Goal: Task Accomplishment & Management: Manage account settings

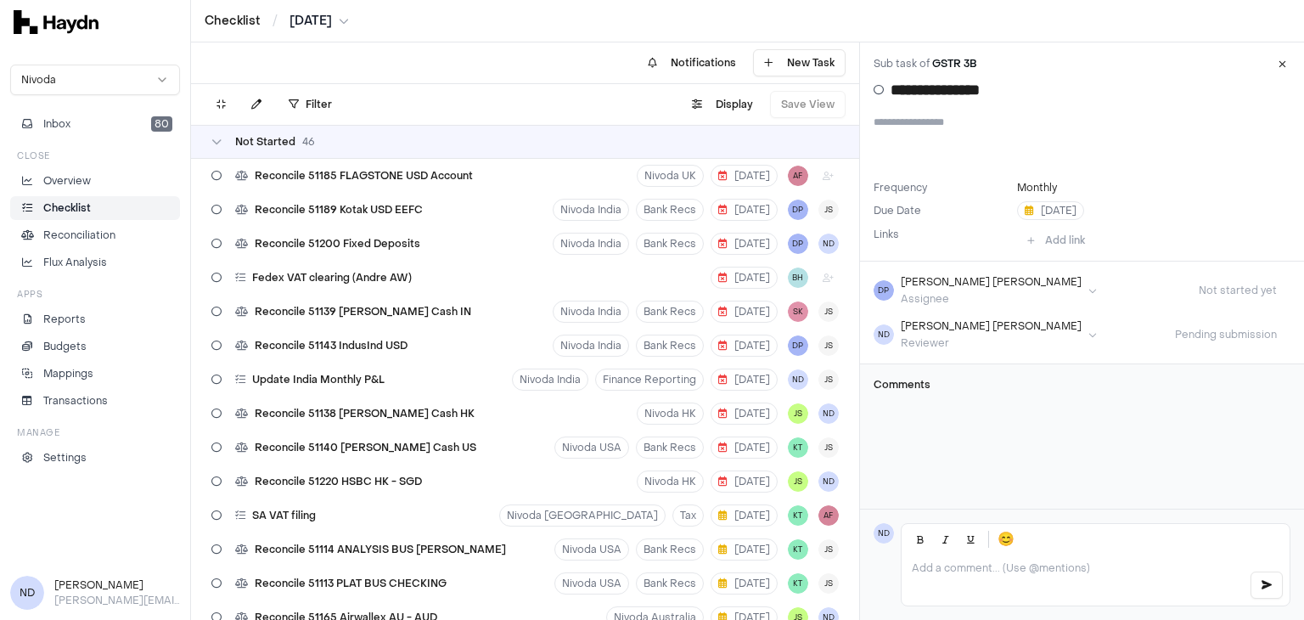
scroll to position [387, 0]
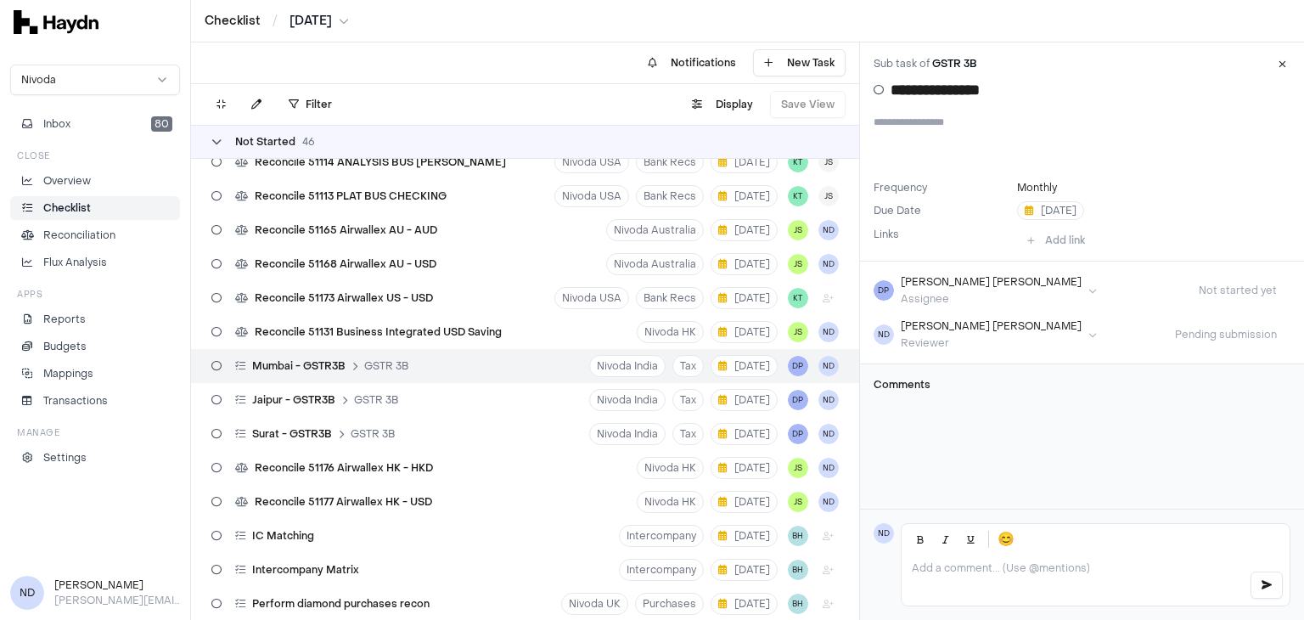
click at [115, 210] on li "Checklist" at bounding box center [95, 207] width 154 height 15
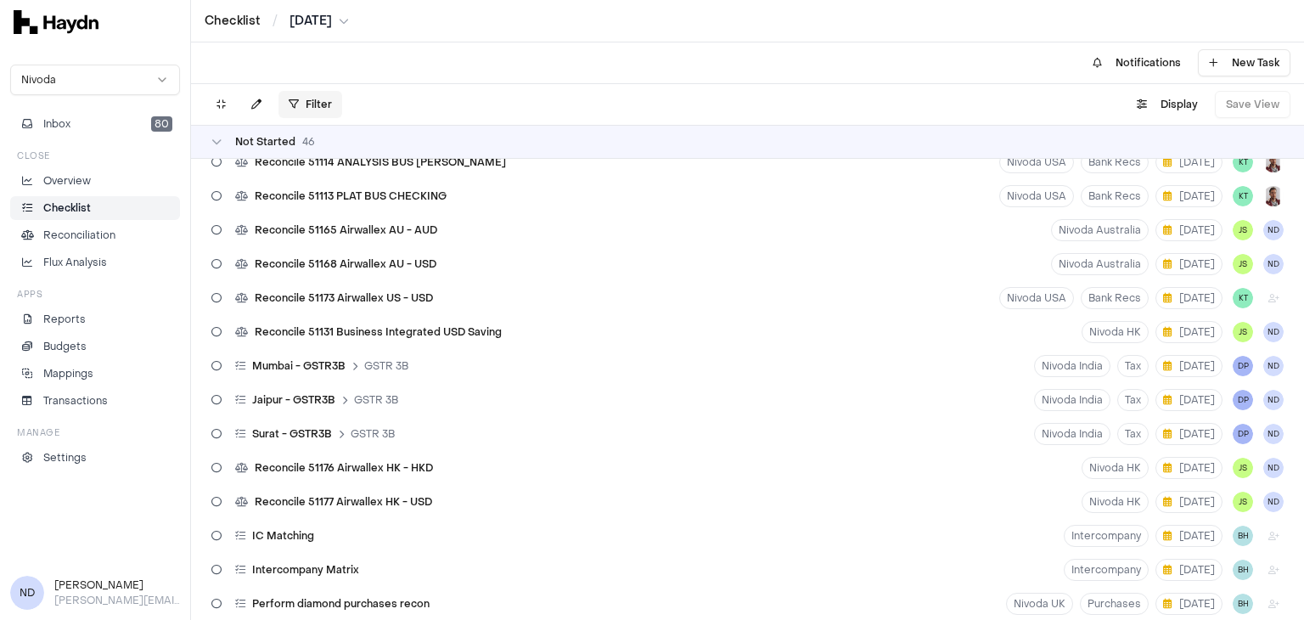
click at [296, 100] on html "Checklist / Jul 2025 Nivoda Inbox 80 Close Overview Checklist Reconciliation Fl…" at bounding box center [652, 310] width 1304 height 620
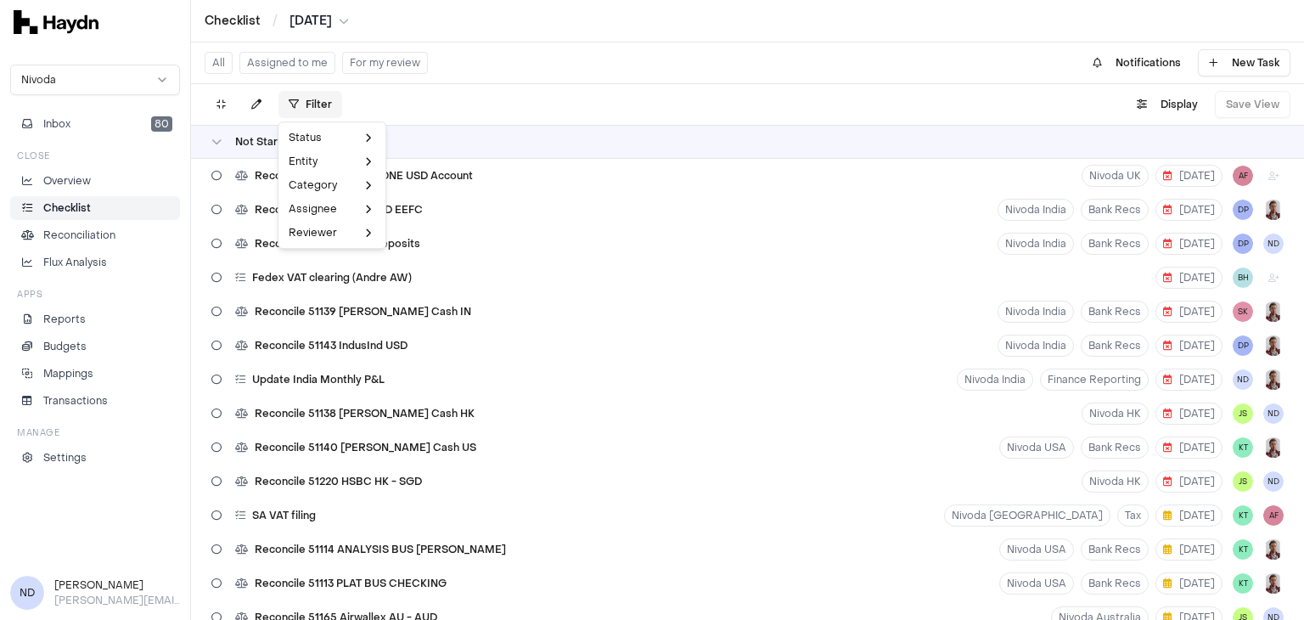
click at [296, 100] on html "Checklist / Jul 2025 Nivoda Inbox 80 Close Overview Checklist Reconciliation Fl…" at bounding box center [652, 310] width 1304 height 620
click at [363, 66] on html "Checklist / Jul 2025 Nivoda Inbox 80 Close Overview Checklist Reconciliation Fl…" at bounding box center [652, 310] width 1304 height 620
click at [363, 66] on button "For my review" at bounding box center [385, 63] width 86 height 22
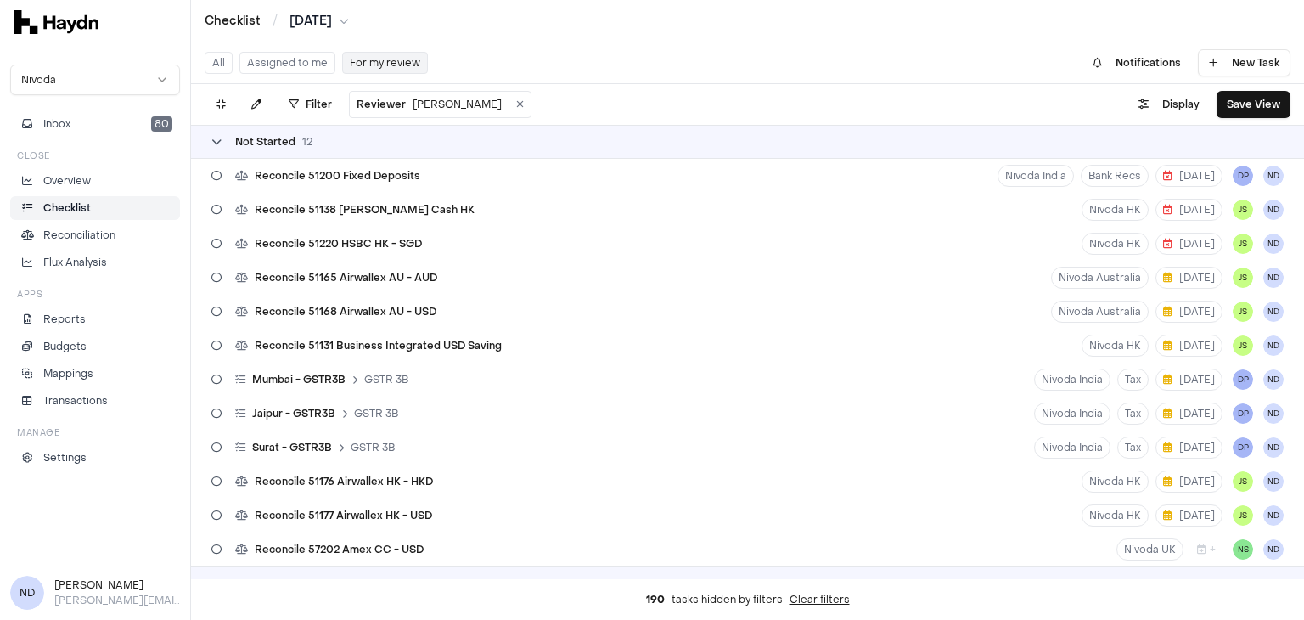
click at [260, 146] on span "Not Started" at bounding box center [265, 142] width 60 height 14
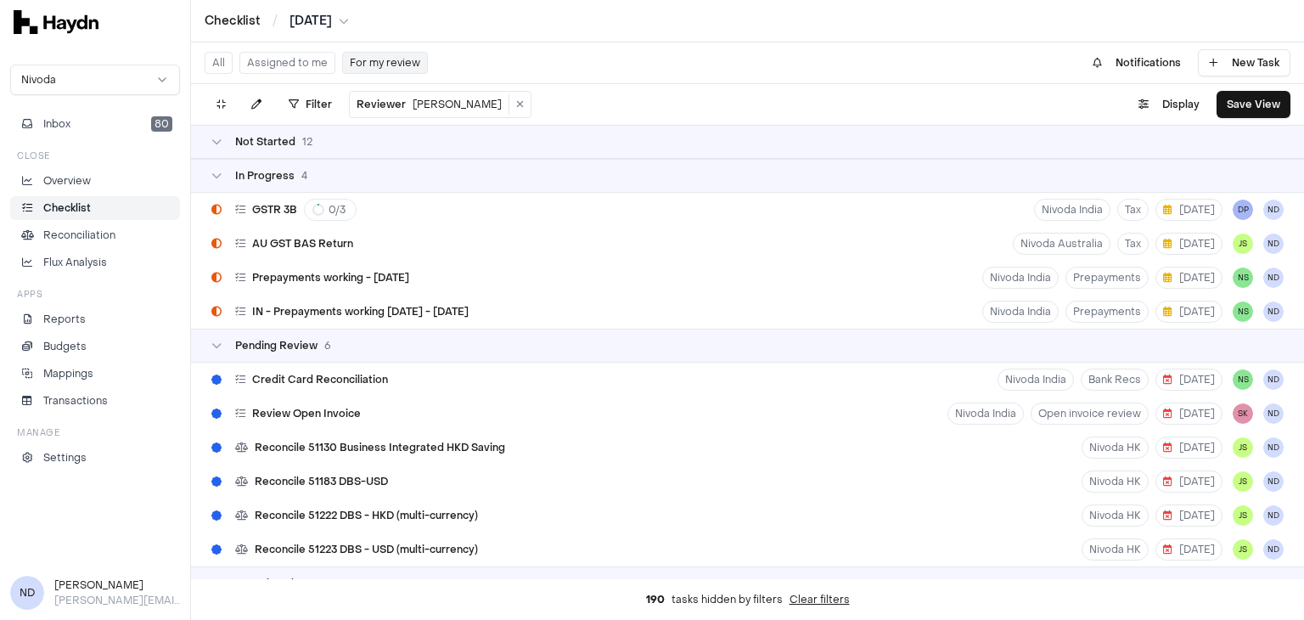
click at [247, 164] on div "In Progress 4" at bounding box center [747, 176] width 1113 height 34
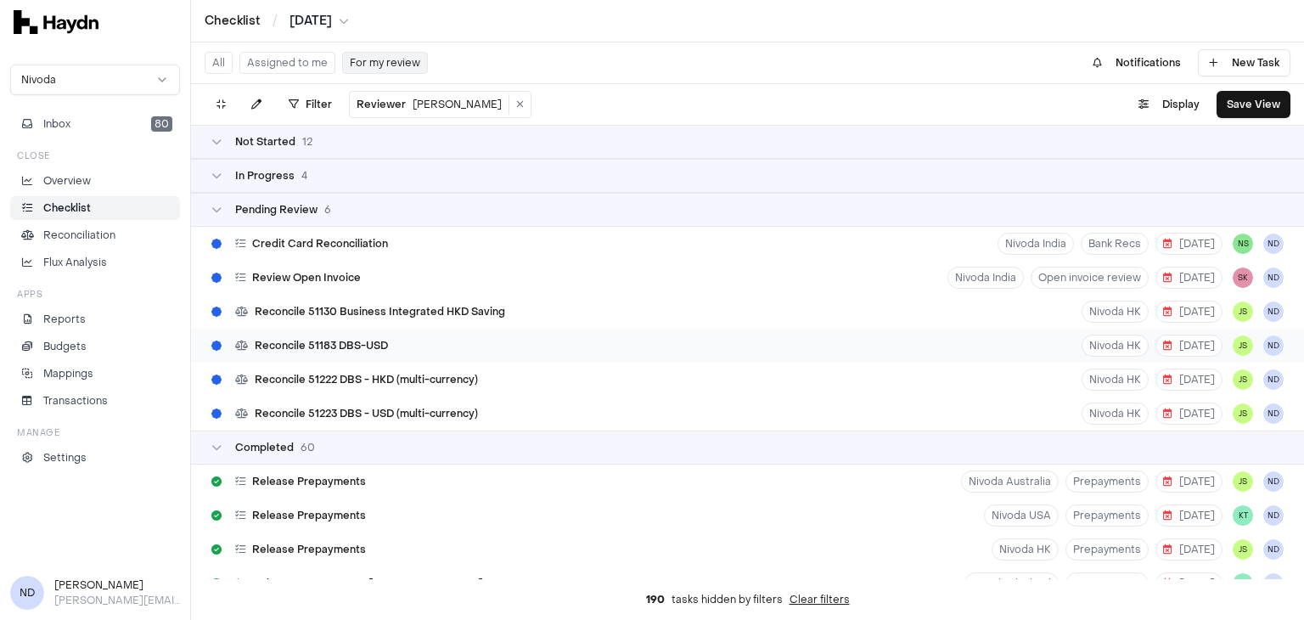
click at [363, 343] on span "Reconcile 51183 DBS-USD" at bounding box center [321, 346] width 133 height 14
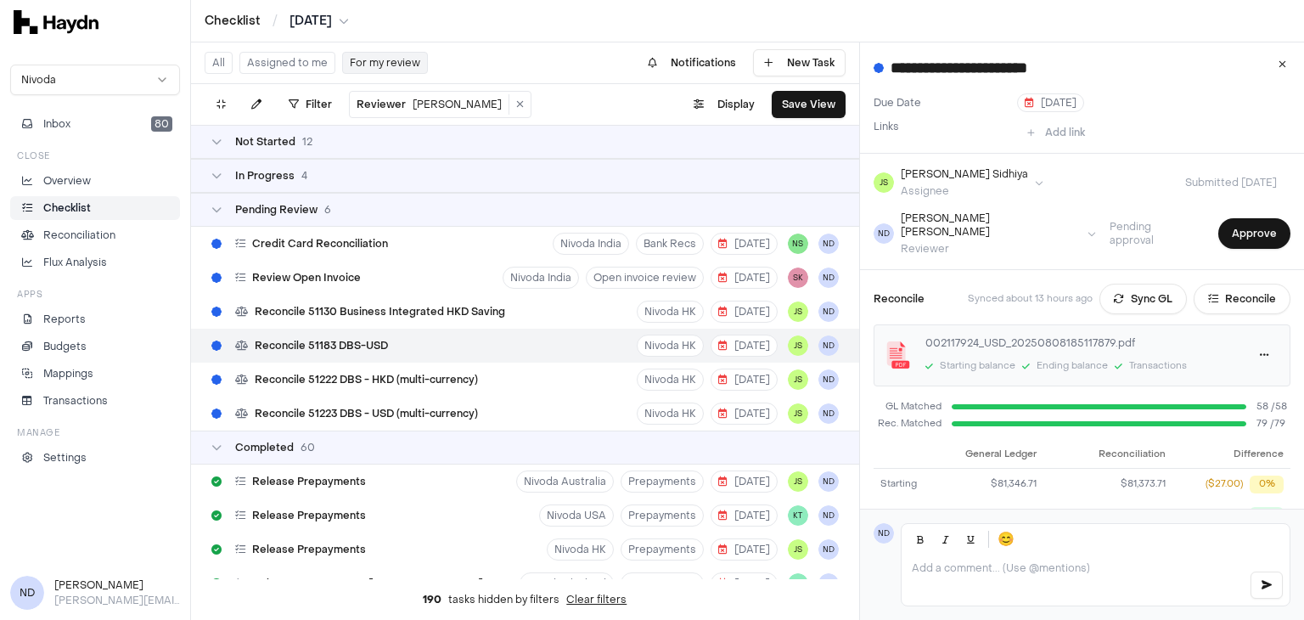
scroll to position [181, 0]
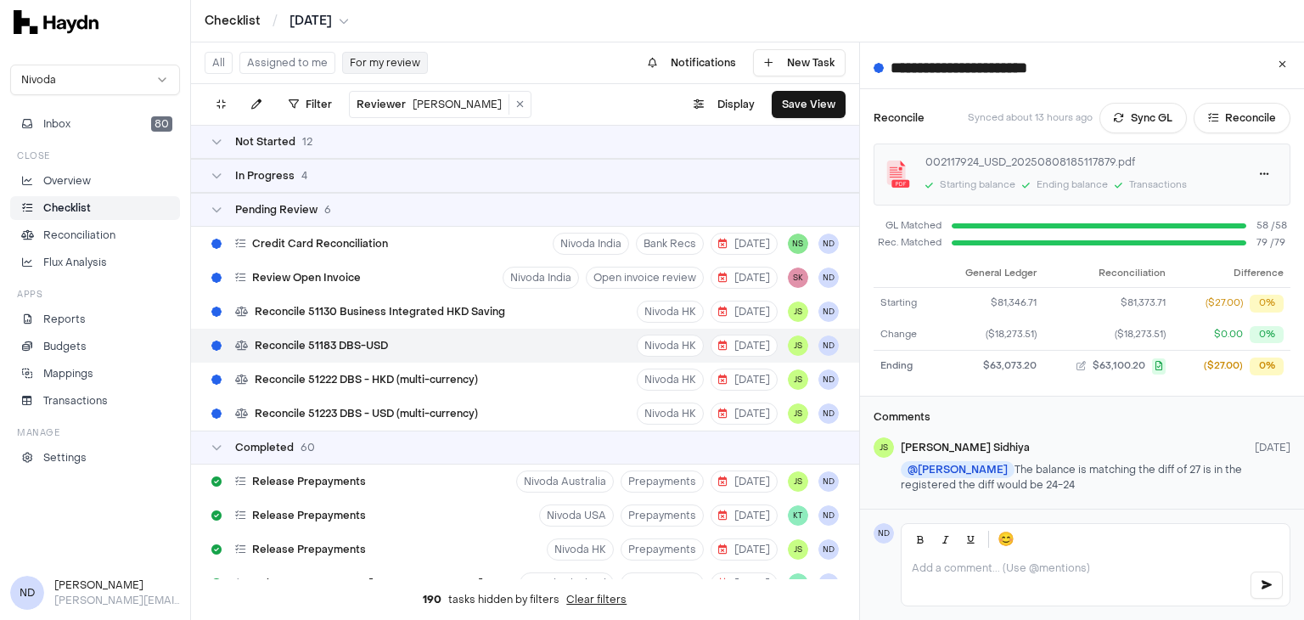
click at [1078, 362] on td "$63,100.20" at bounding box center [1107, 366] width 129 height 31
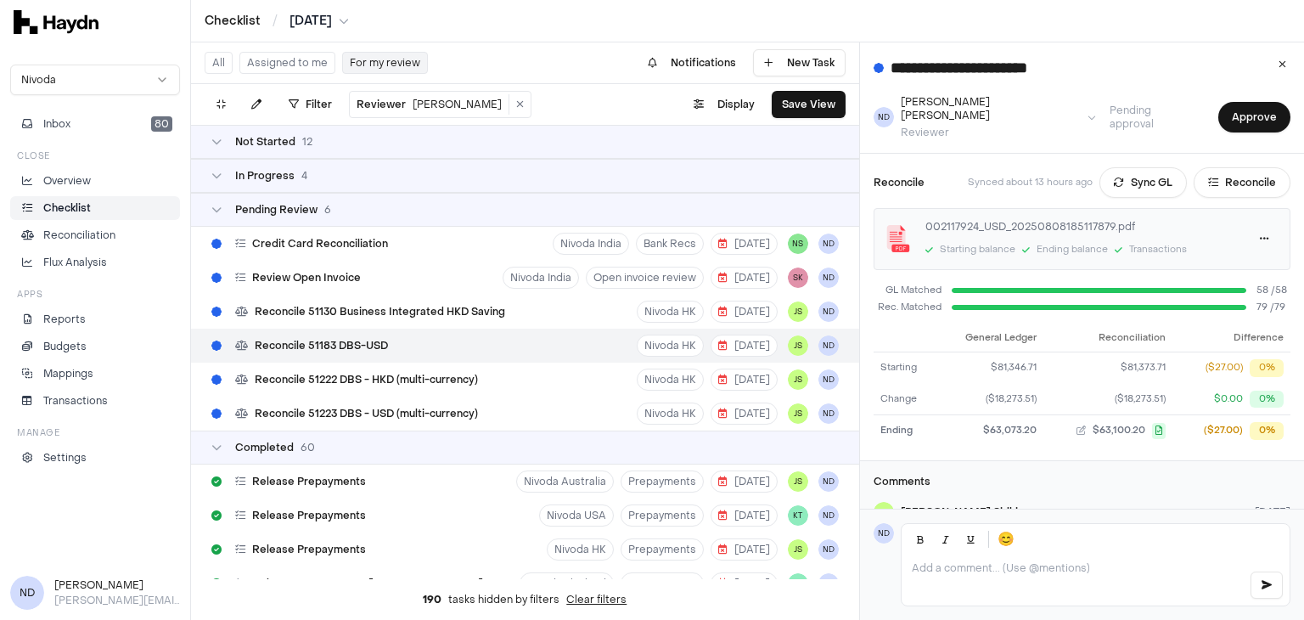
scroll to position [103, 0]
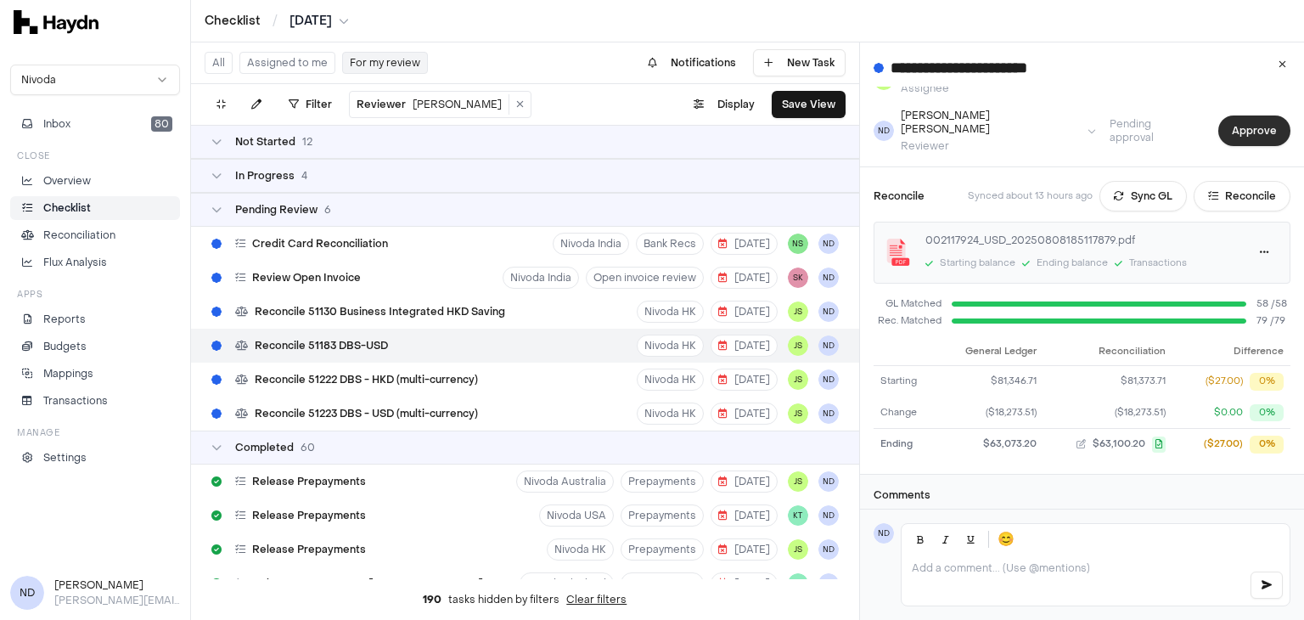
click at [1219, 124] on button "Approve" at bounding box center [1254, 130] width 72 height 31
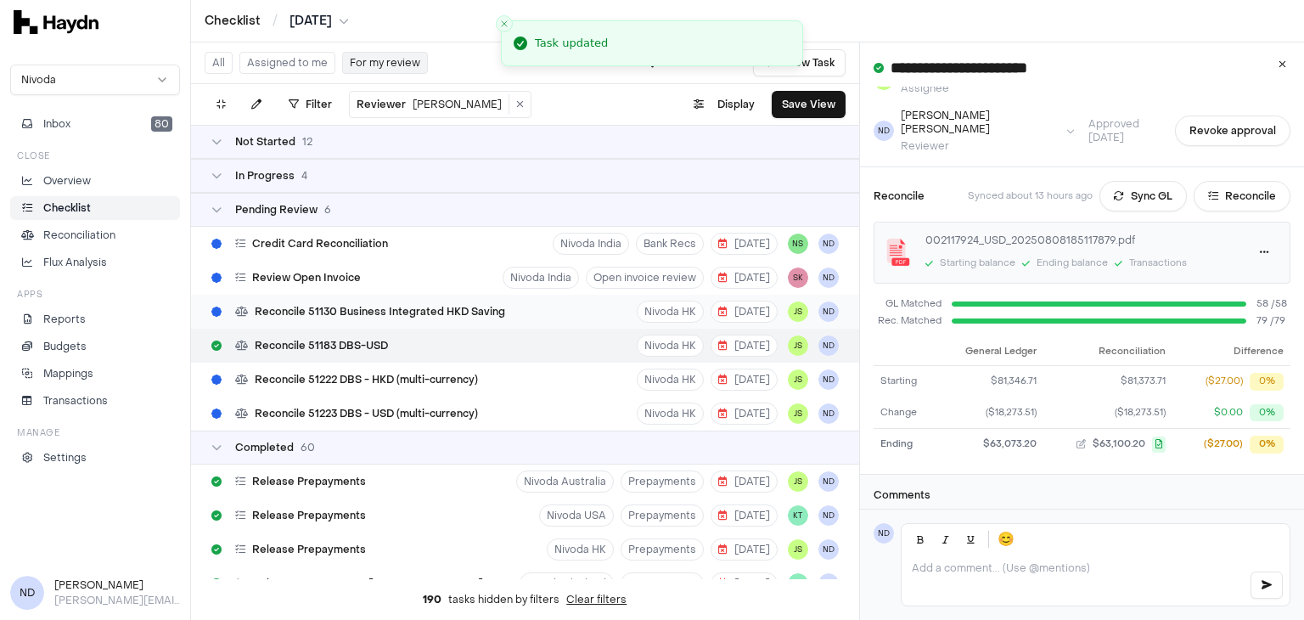
click at [323, 317] on span "Reconcile 51130 Business Integrated HKD Saving" at bounding box center [380, 312] width 250 height 14
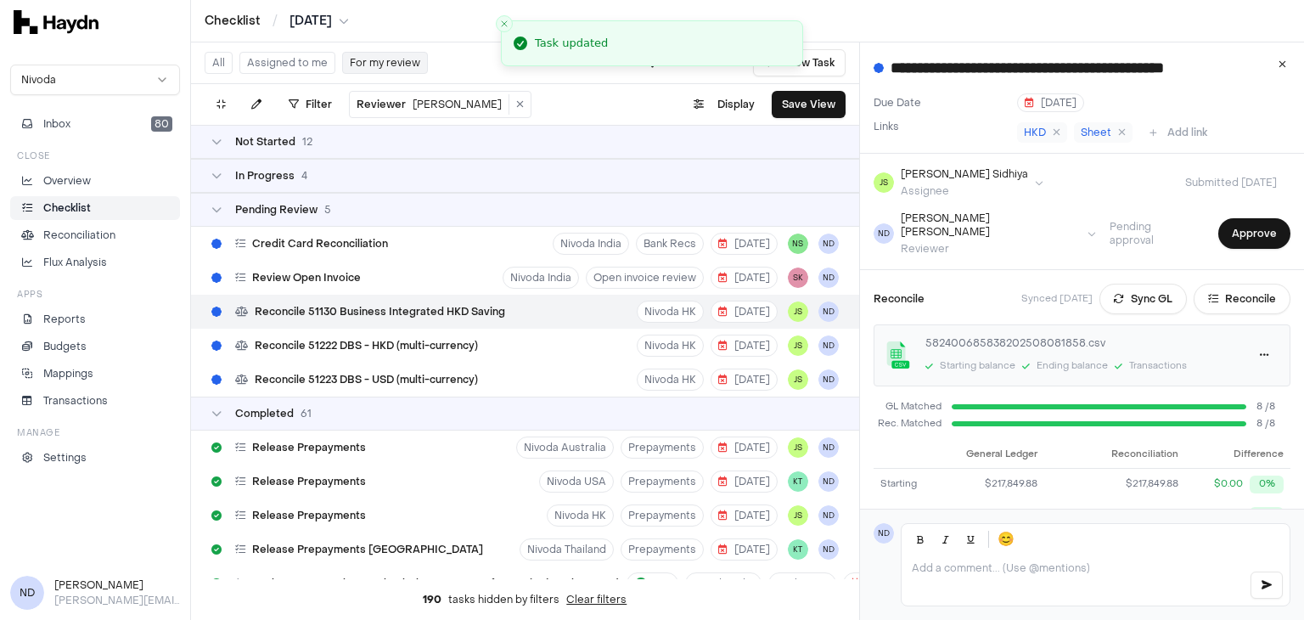
click at [323, 317] on span "Reconcile 51130 Business Integrated HKD Saving" at bounding box center [380, 312] width 250 height 14
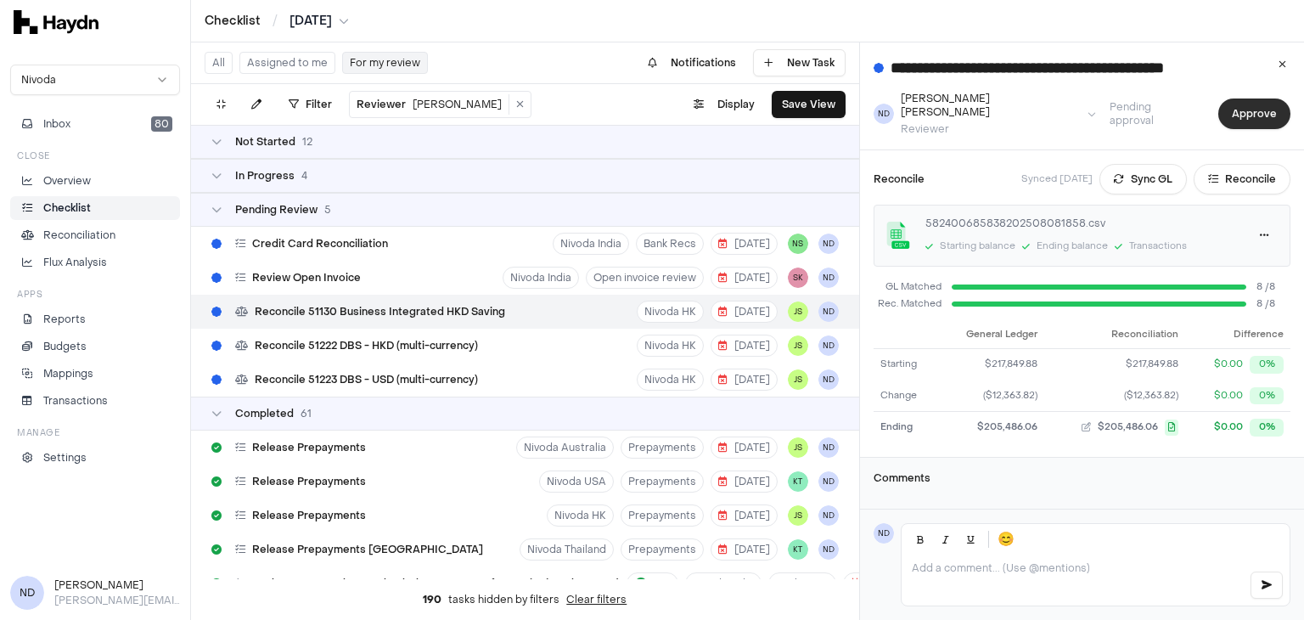
click at [1237, 112] on button "Approve" at bounding box center [1254, 113] width 72 height 31
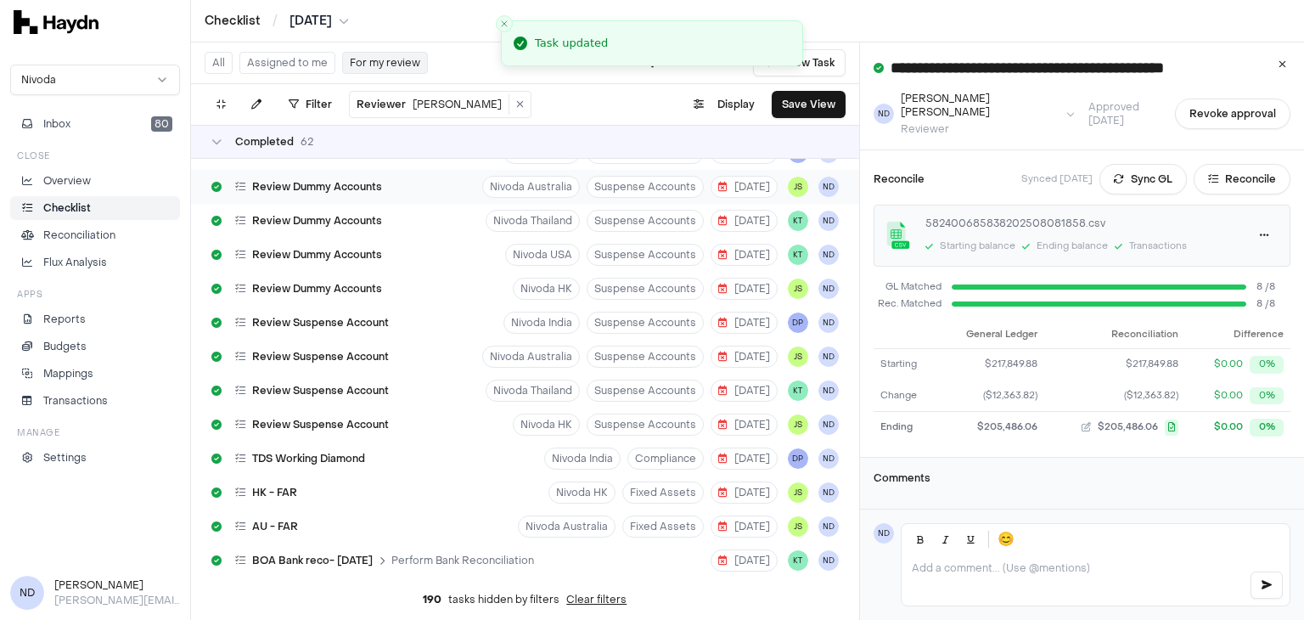
scroll to position [869, 0]
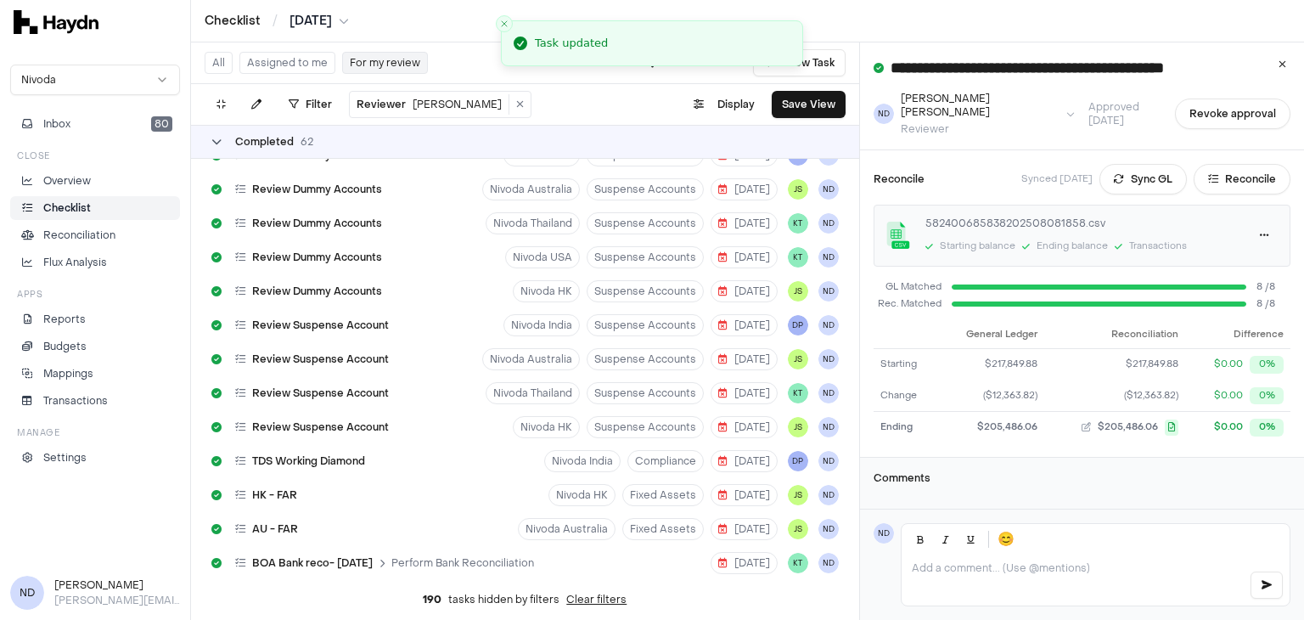
click at [215, 143] on icon at bounding box center [216, 142] width 10 height 10
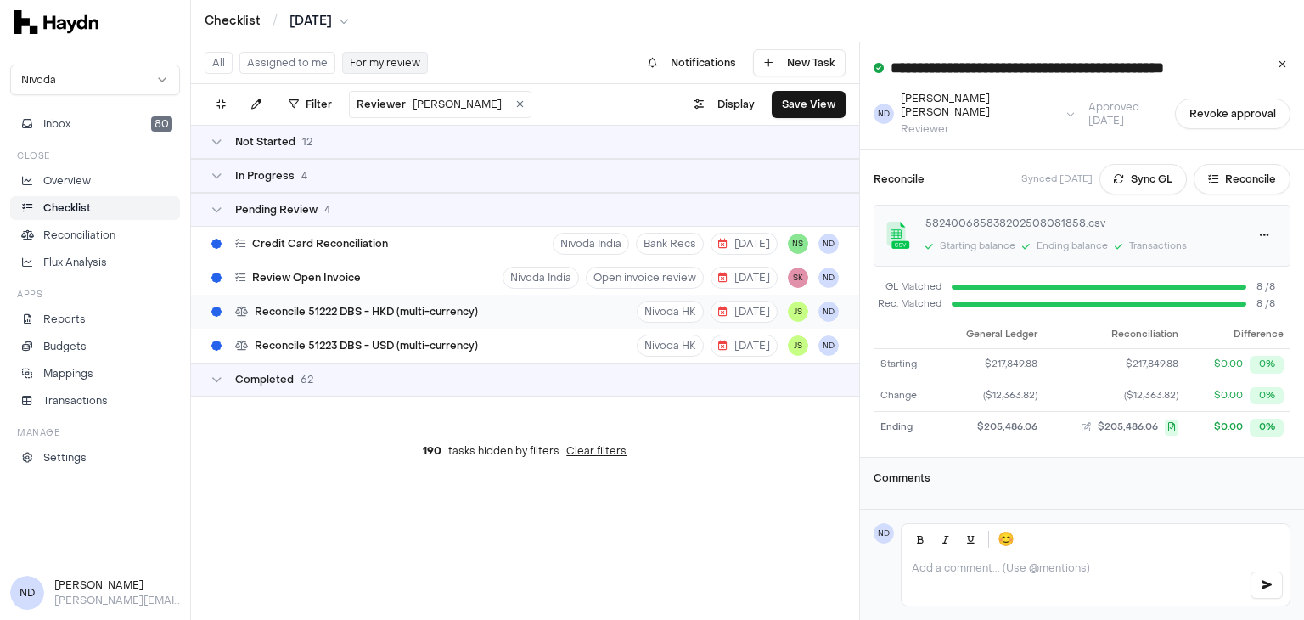
click at [421, 320] on div "Reconcile 51222 DBS - HKD (multi-currency)" at bounding box center [345, 311] width 280 height 32
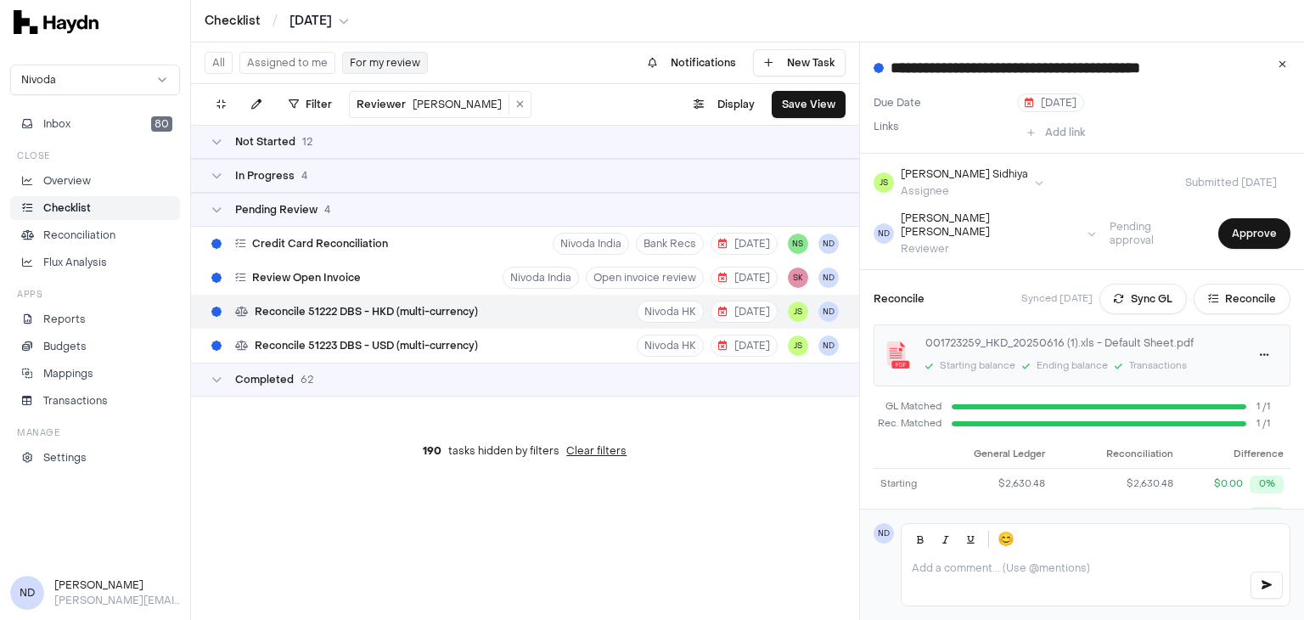
scroll to position [120, 0]
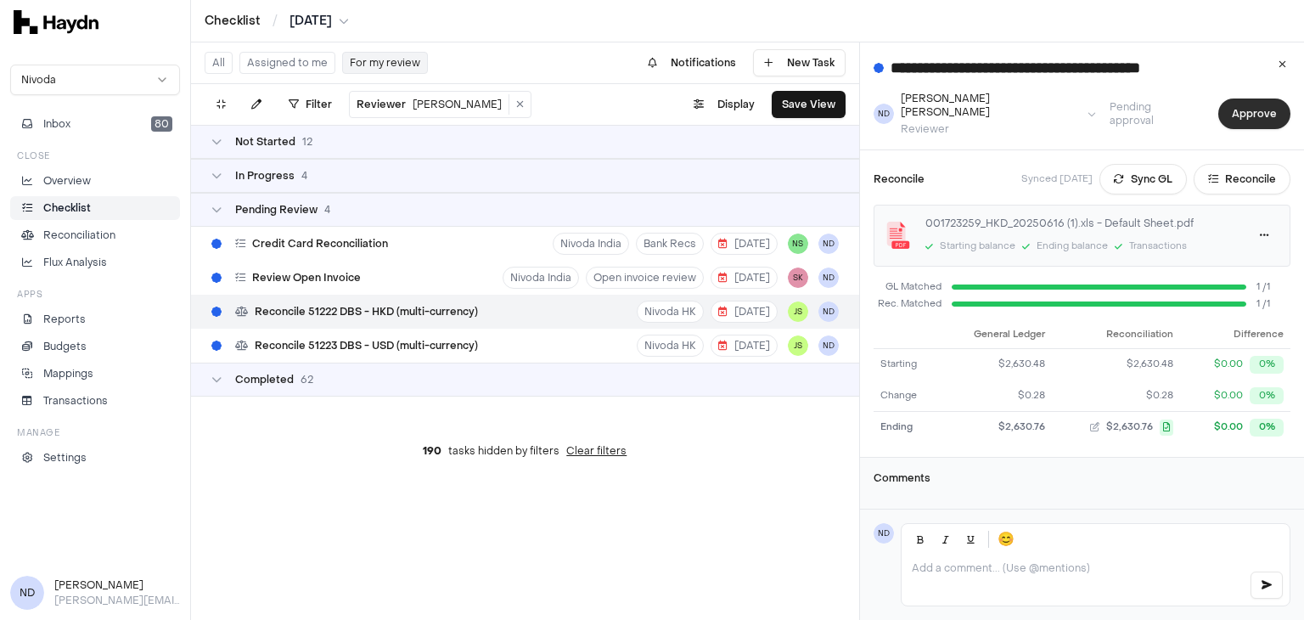
click at [1228, 113] on button "Approve" at bounding box center [1254, 113] width 72 height 31
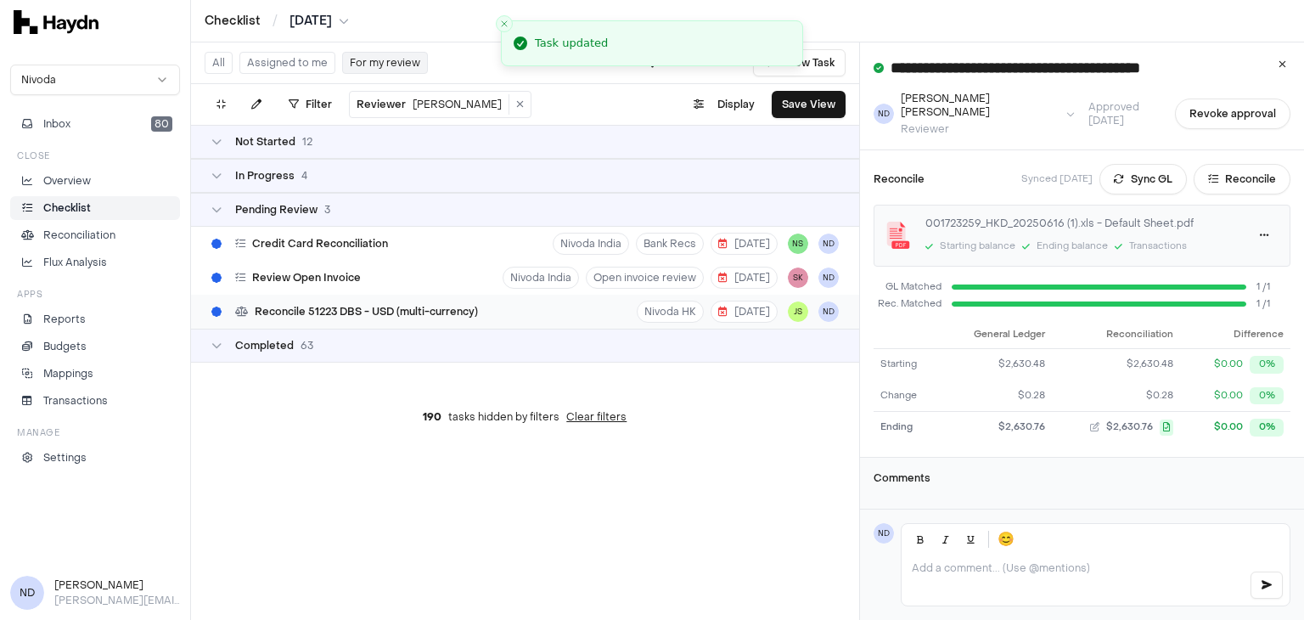
click at [333, 311] on span "Reconcile 51223 DBS - USD (multi-currency)" at bounding box center [366, 312] width 223 height 14
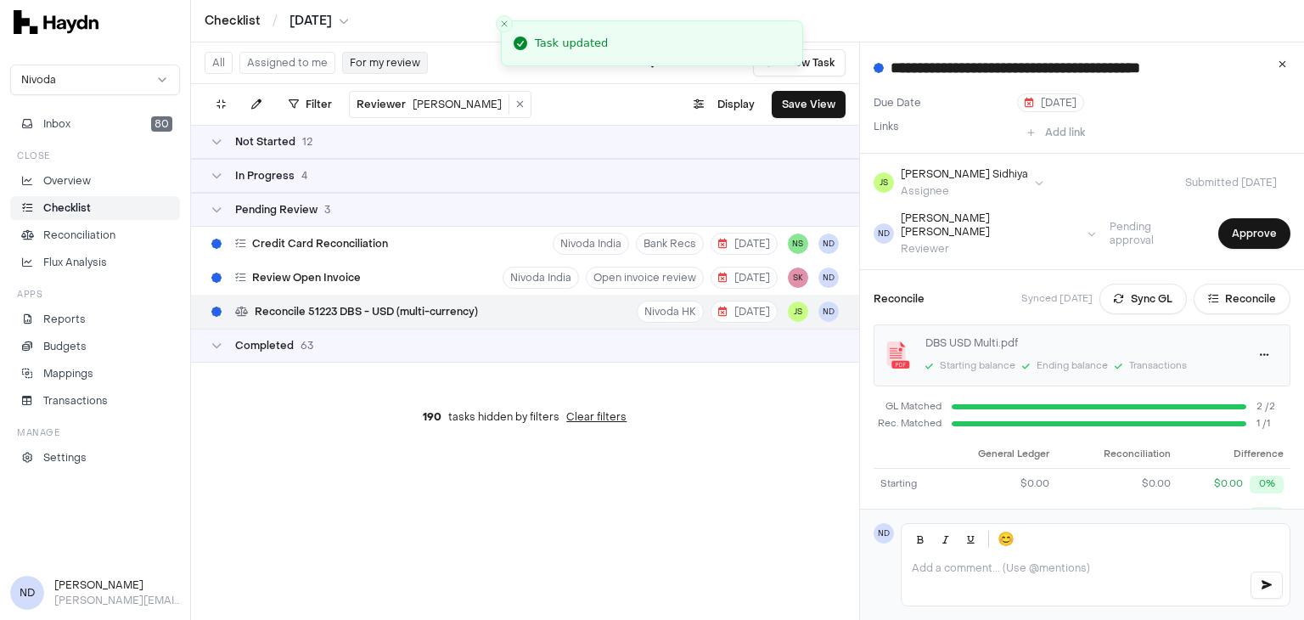
scroll to position [120, 0]
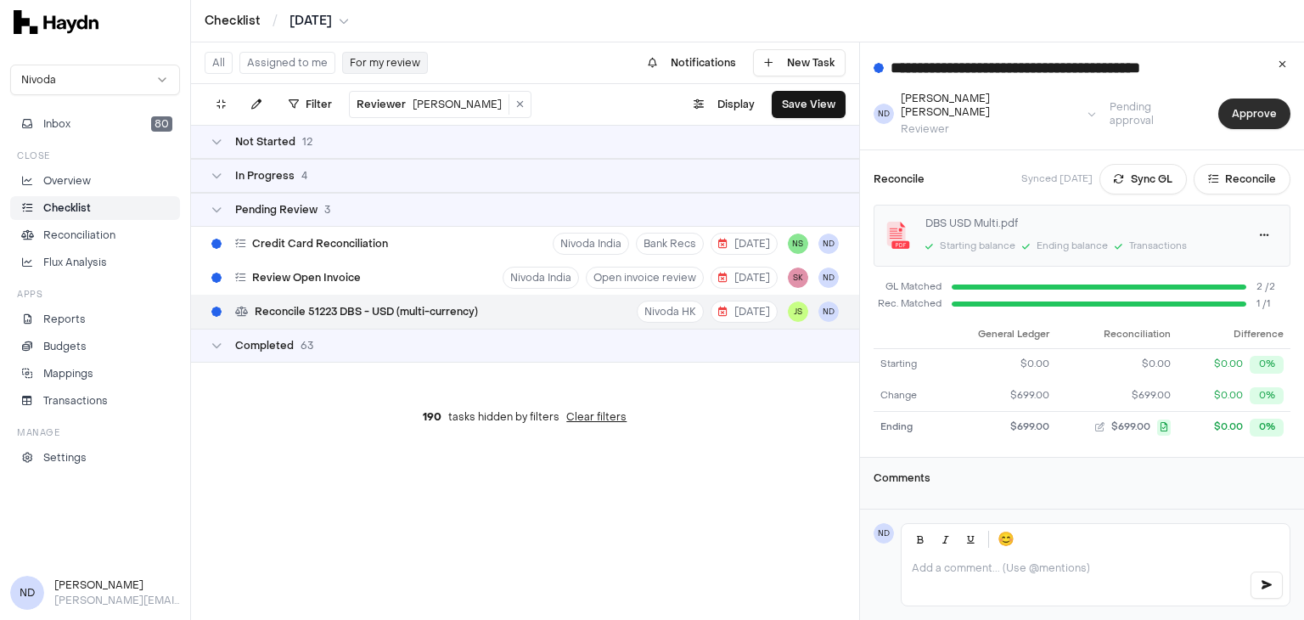
click at [1242, 102] on button "Approve" at bounding box center [1254, 113] width 72 height 31
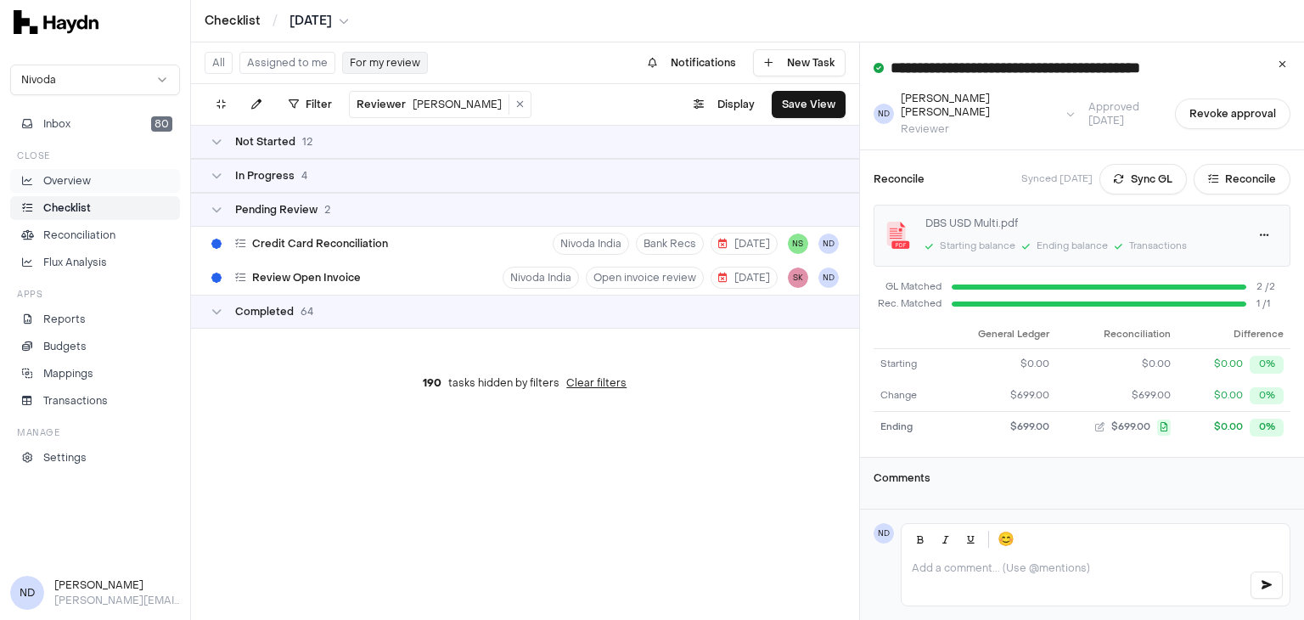
click at [47, 188] on p "Overview" at bounding box center [67, 180] width 48 height 15
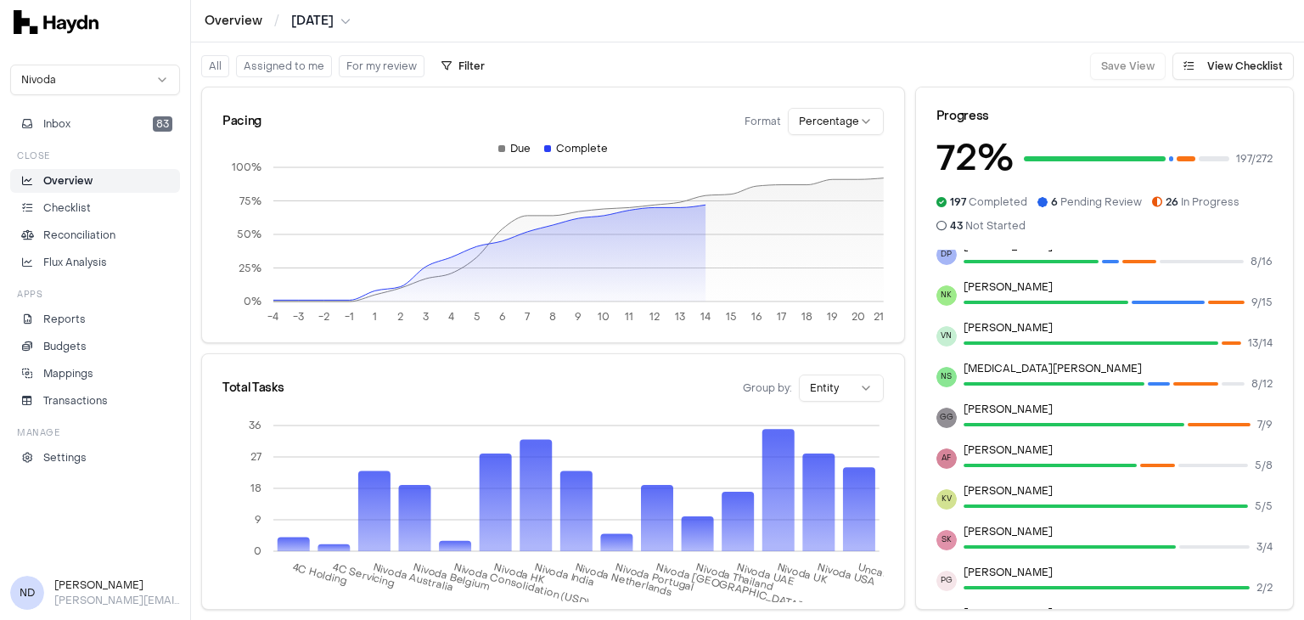
scroll to position [275, 0]
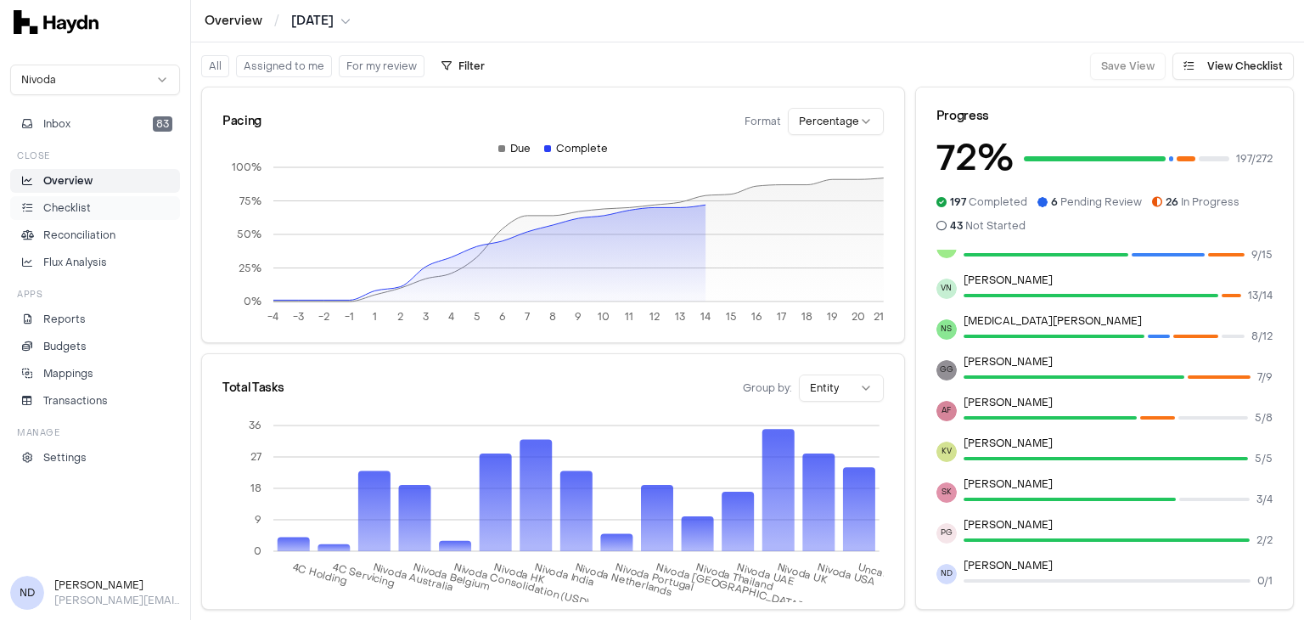
click at [65, 215] on link "Checklist" at bounding box center [95, 208] width 170 height 24
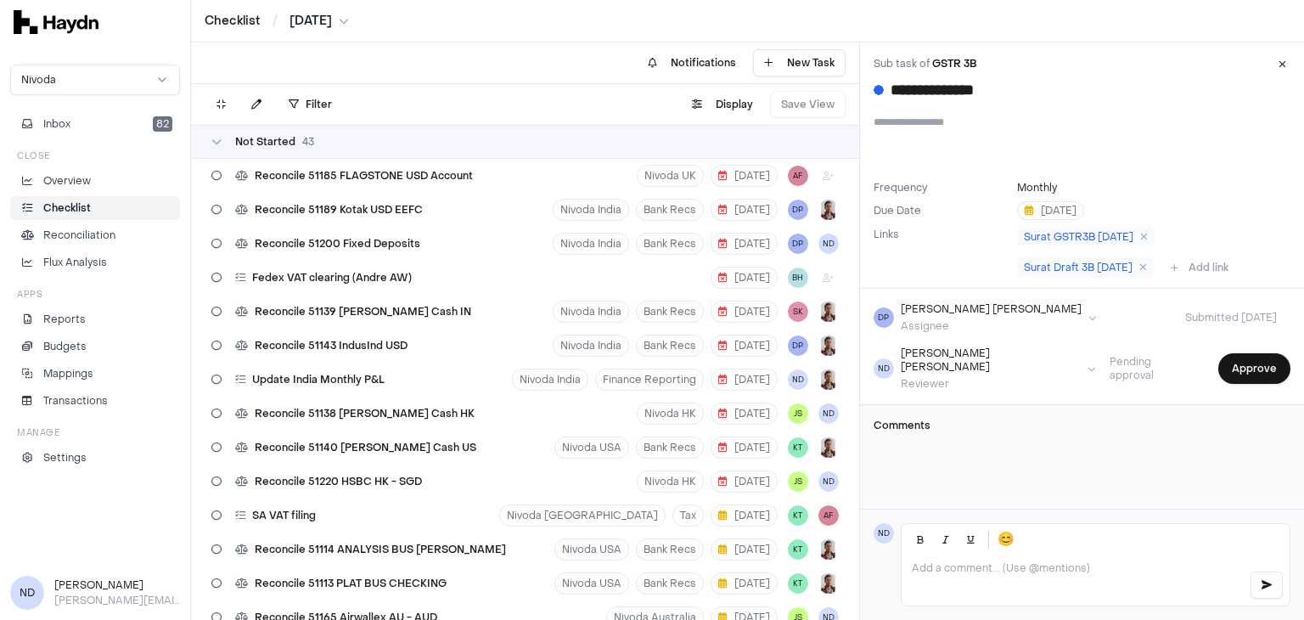
scroll to position [2356, 0]
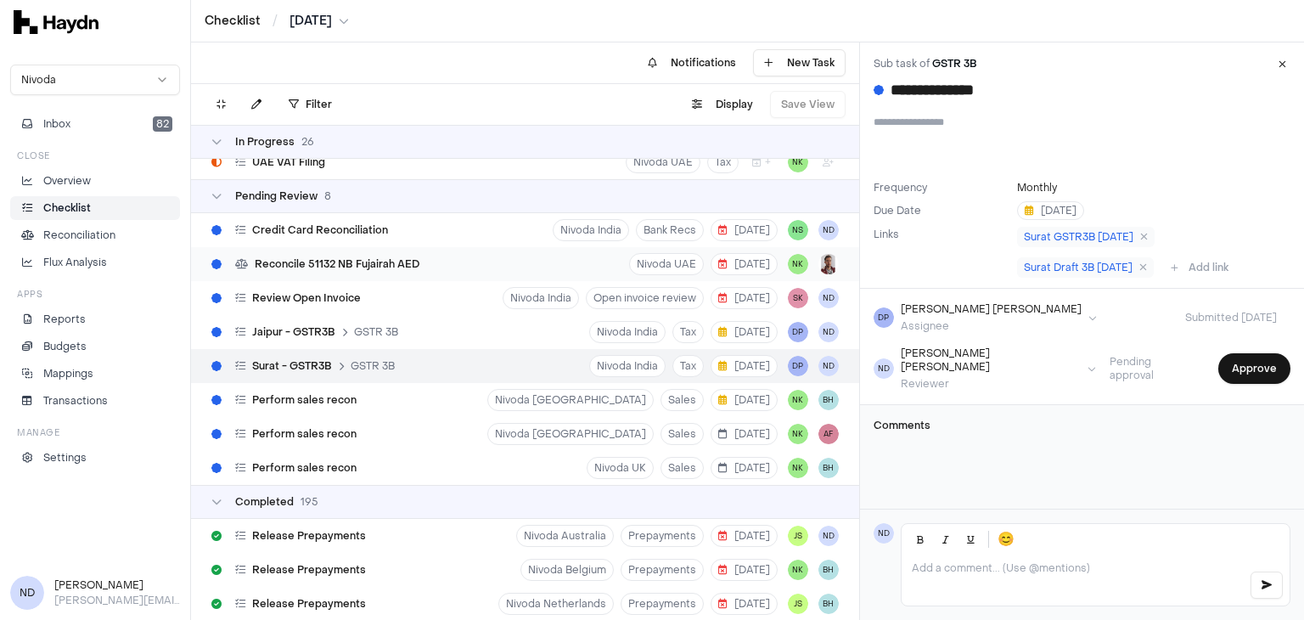
click at [353, 263] on span "Reconcile 51132 NB Fujairah AED" at bounding box center [337, 264] width 165 height 14
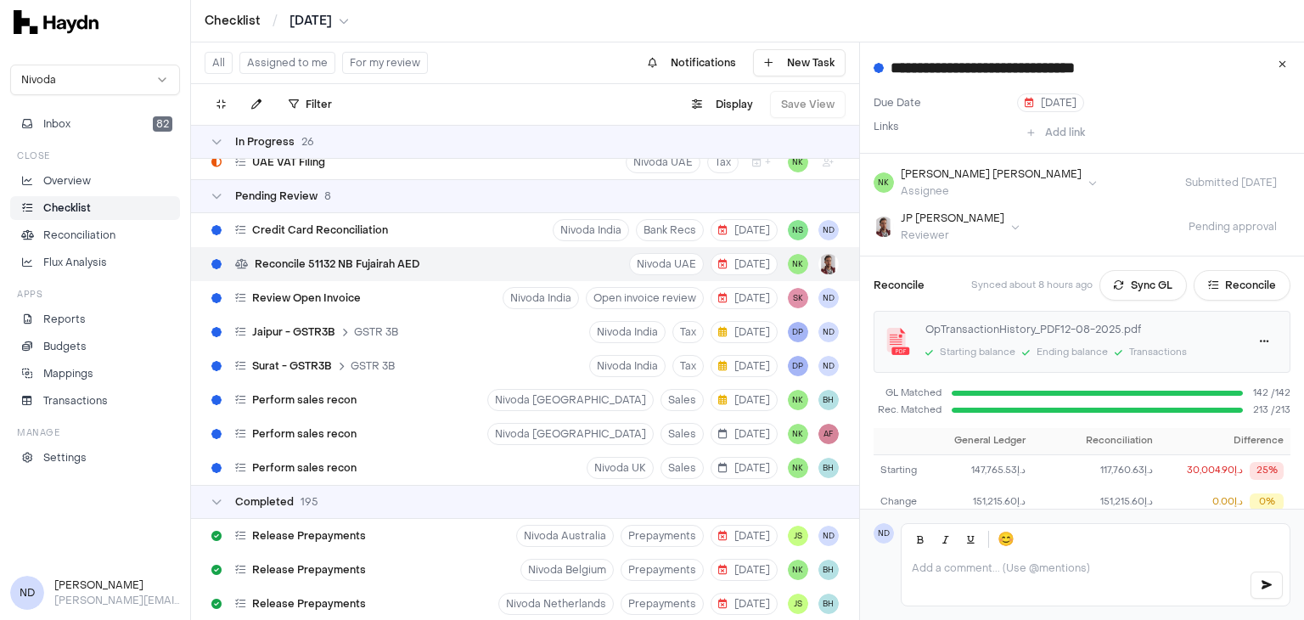
scroll to position [120, 0]
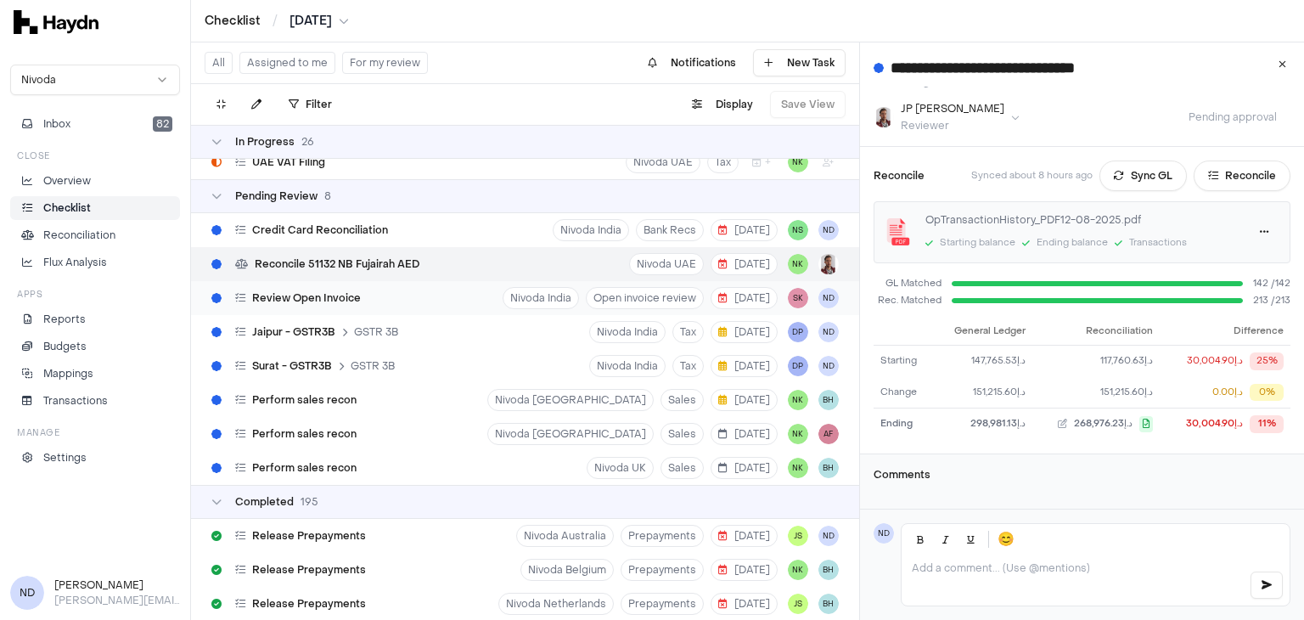
click at [293, 306] on div "Review Open Invoice" at bounding box center [286, 298] width 163 height 32
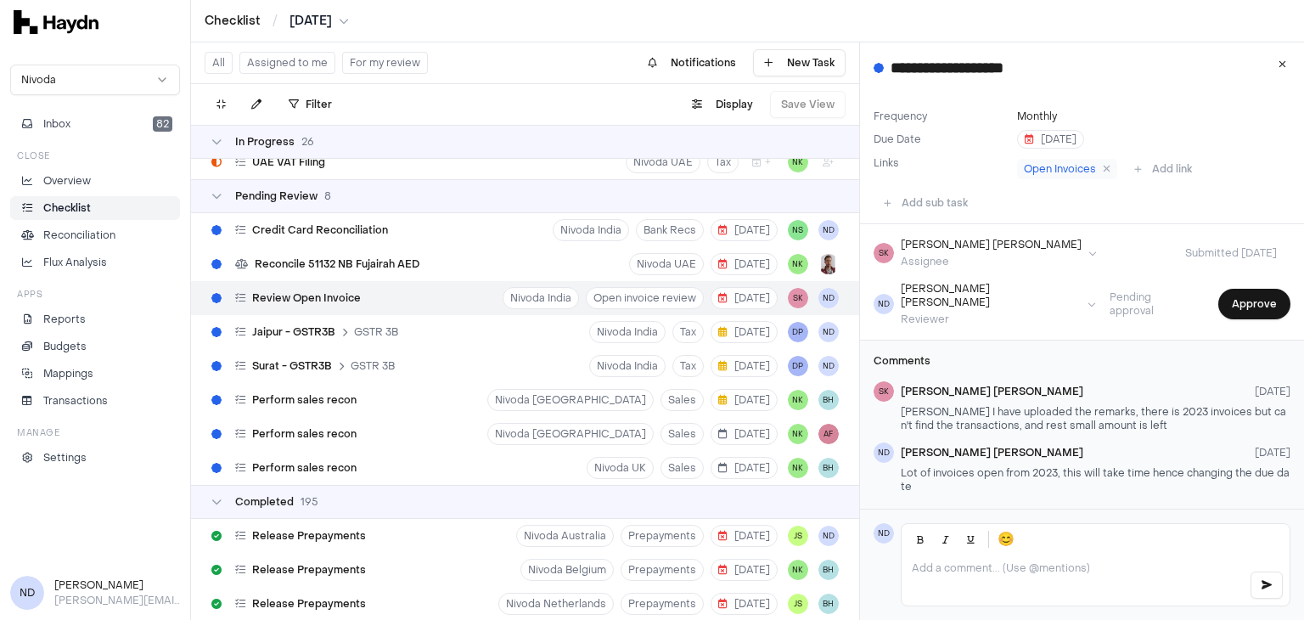
scroll to position [48, 0]
click at [1236, 289] on button "Approve" at bounding box center [1254, 304] width 72 height 31
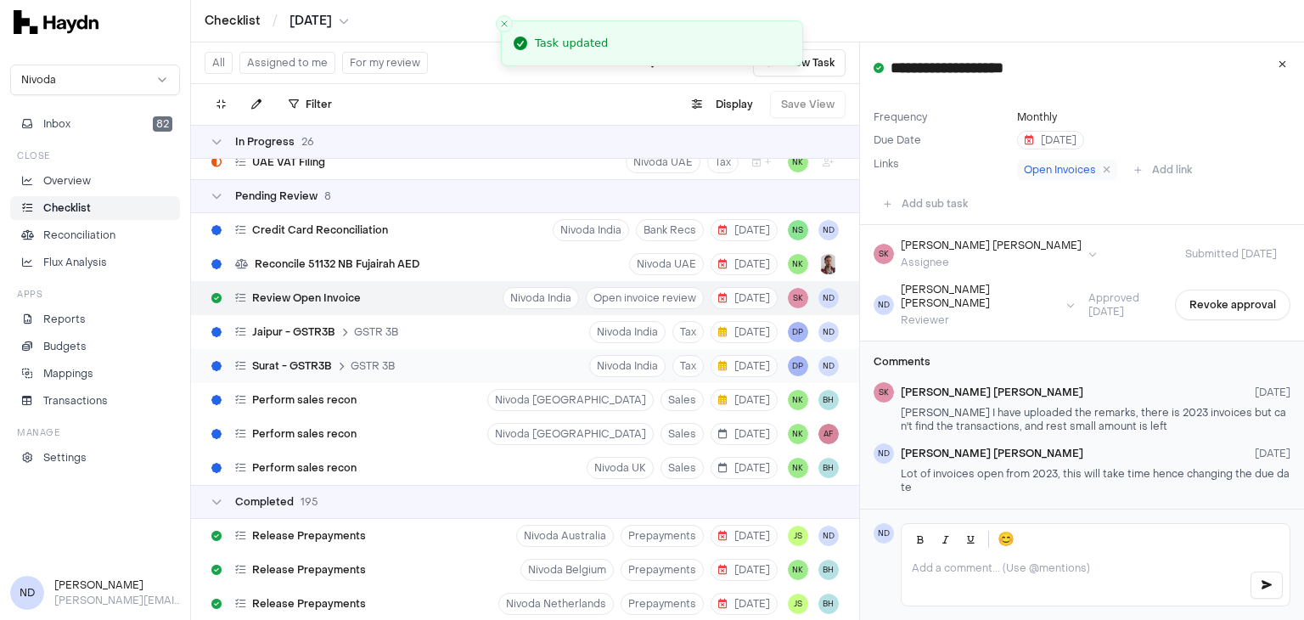
click at [311, 359] on span "Surat - GSTR3B" at bounding box center [292, 366] width 80 height 14
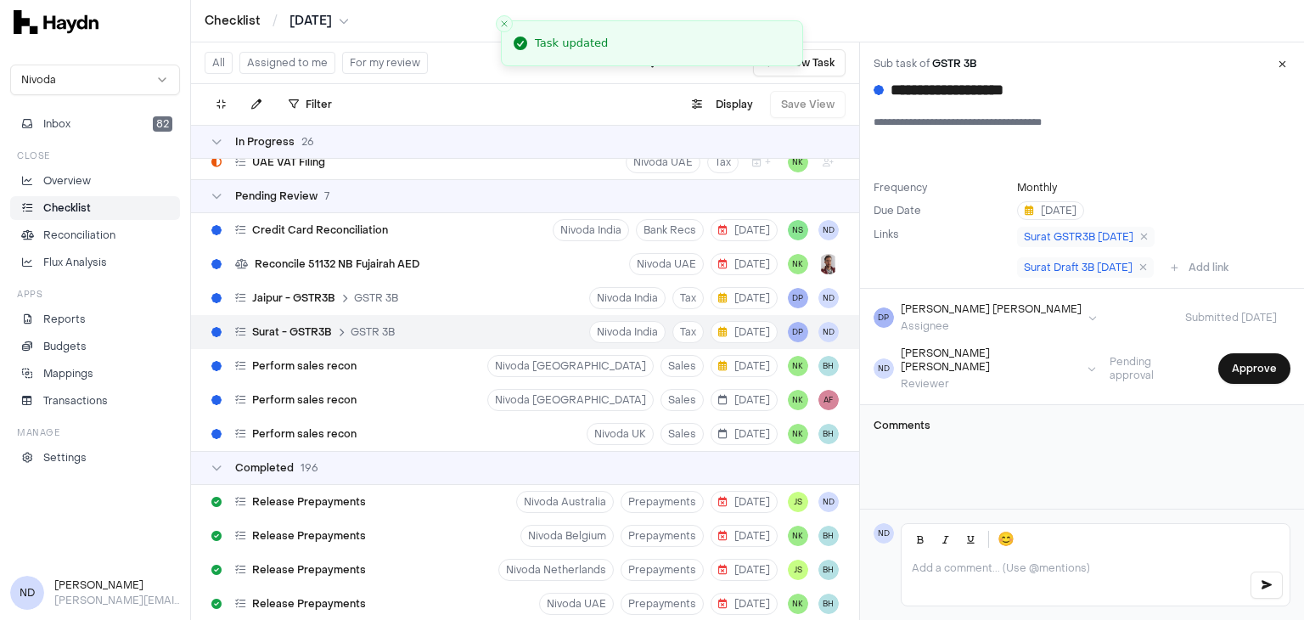
type input "**********"
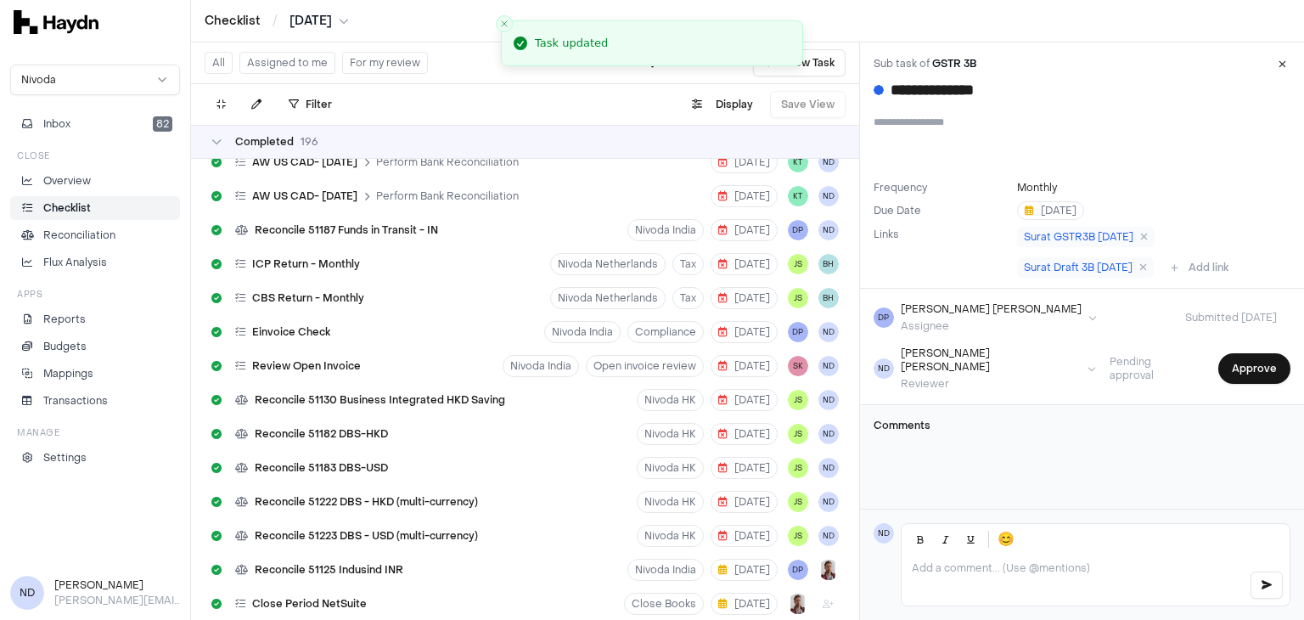
click at [216, 149] on div "Completed 196" at bounding box center [525, 142] width 668 height 34
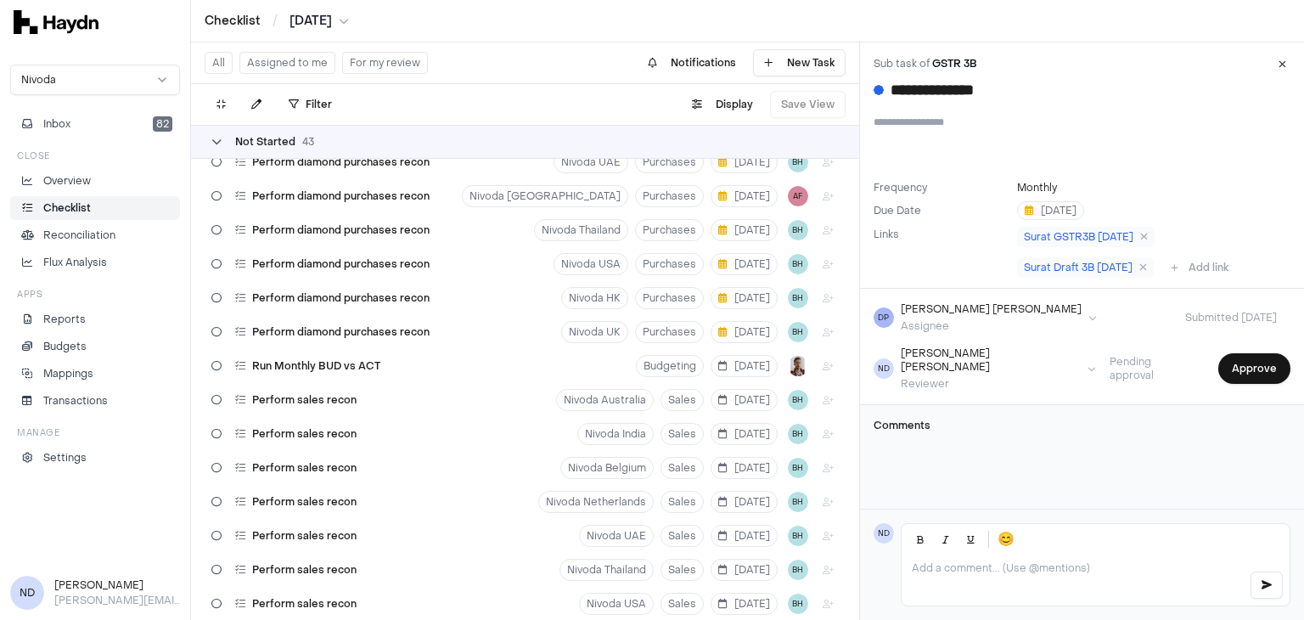
click at [222, 142] on div "Not Started 43" at bounding box center [262, 142] width 103 height 14
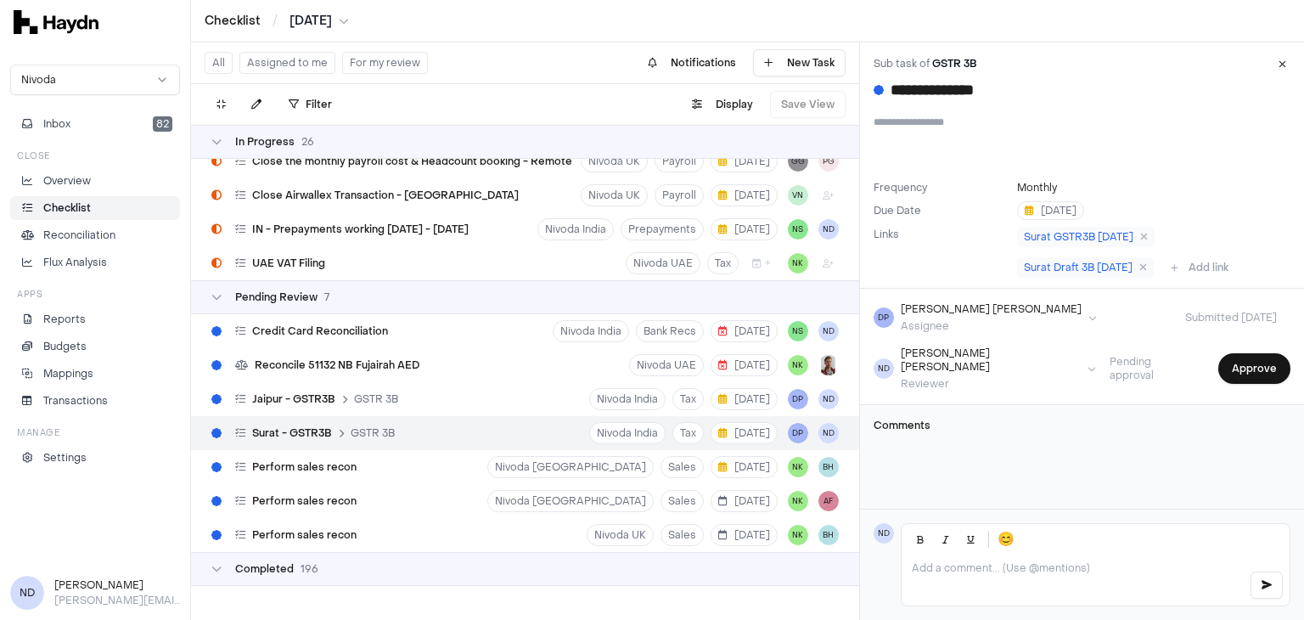
scroll to position [794, 0]
click at [357, 334] on span "Credit Card Reconciliation" at bounding box center [320, 332] width 136 height 14
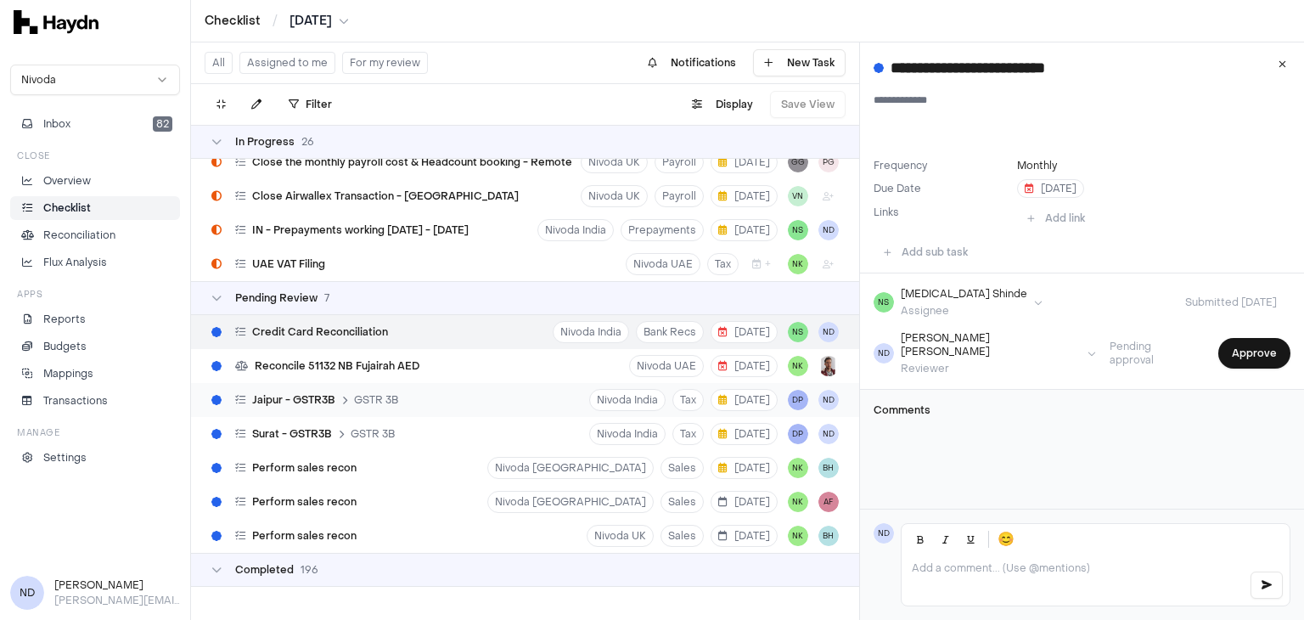
click at [313, 407] on div "Jaipur - GSTR3B GSTR 3B" at bounding box center [305, 400] width 200 height 32
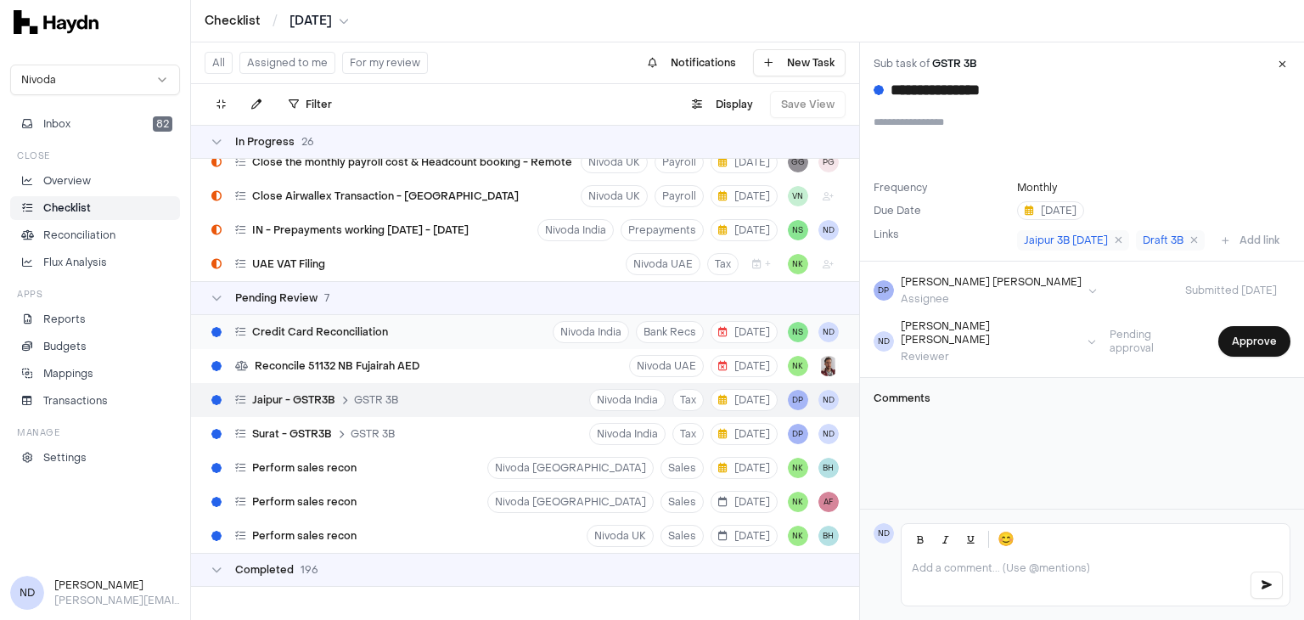
click at [503, 332] on div "Credit Card Reconciliation Nivoda India Bank Recs 8 Aug NS ND" at bounding box center [525, 332] width 668 height 34
type input "**********"
type textarea "**********"
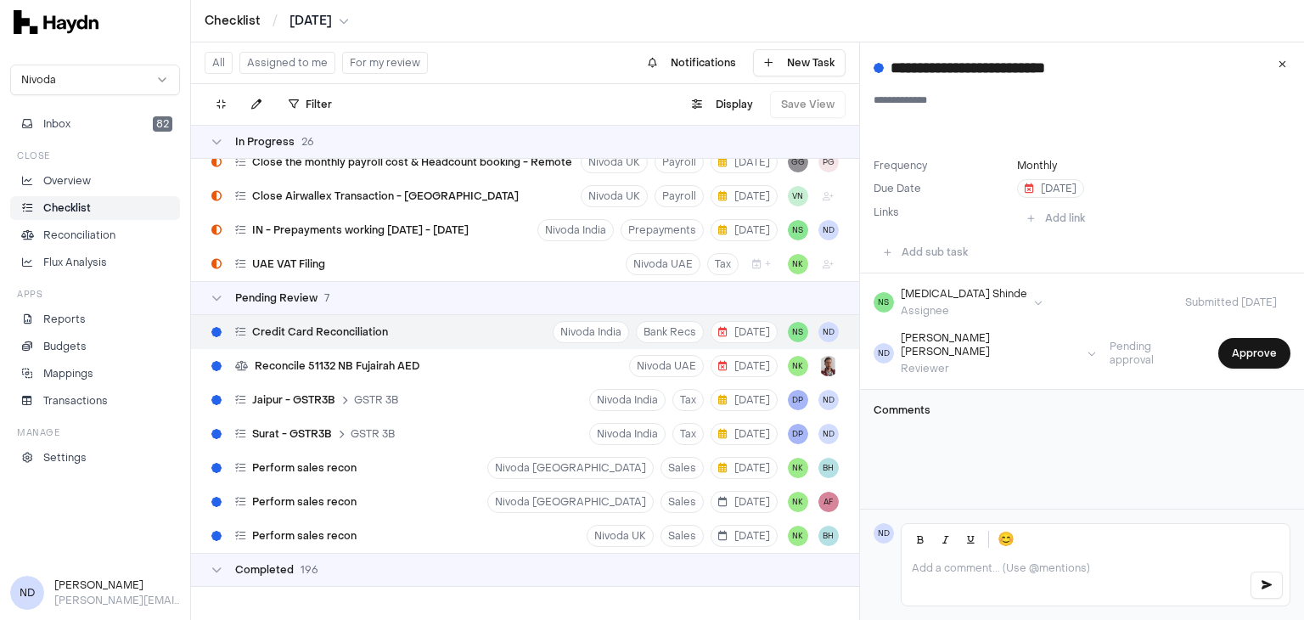
click at [957, 555] on div at bounding box center [1095, 579] width 388 height 51
click at [308, 406] on div "Jaipur - GSTR3B GSTR 3B" at bounding box center [305, 400] width 200 height 32
type input "**********"
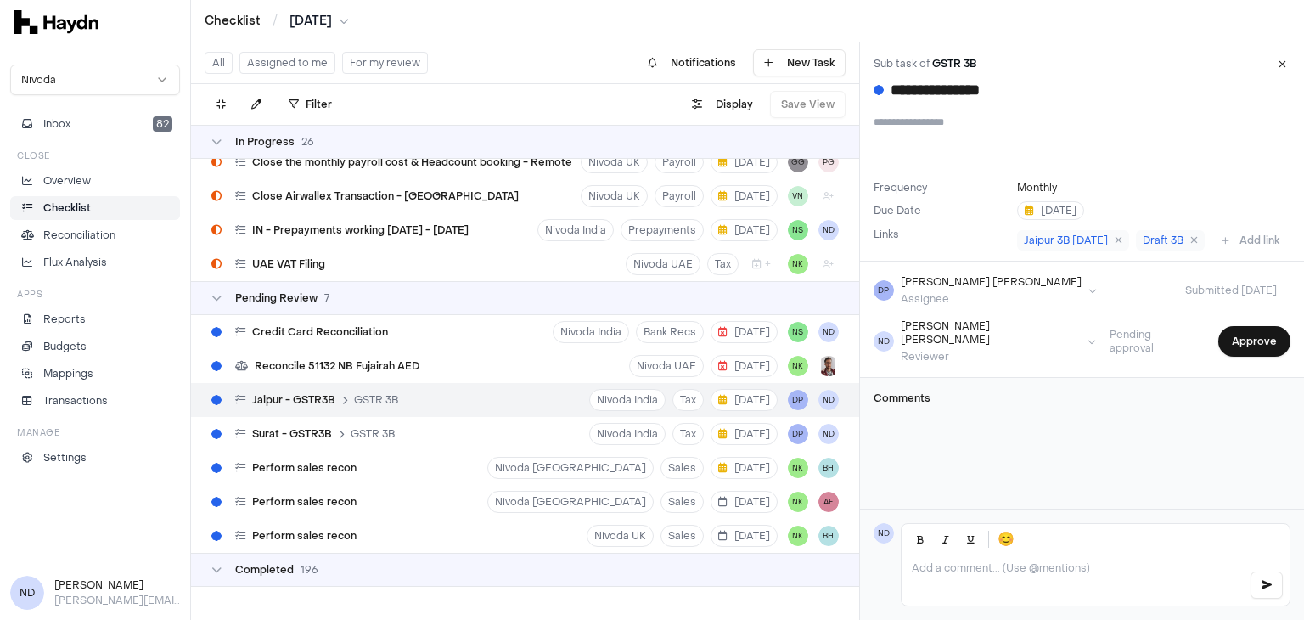
click at [1076, 239] on span "Jaipur 3B July'25" at bounding box center [1066, 240] width 84 height 14
click at [1153, 237] on span "Draft 3B" at bounding box center [1162, 240] width 41 height 14
click at [944, 570] on p at bounding box center [1073, 568] width 323 height 14
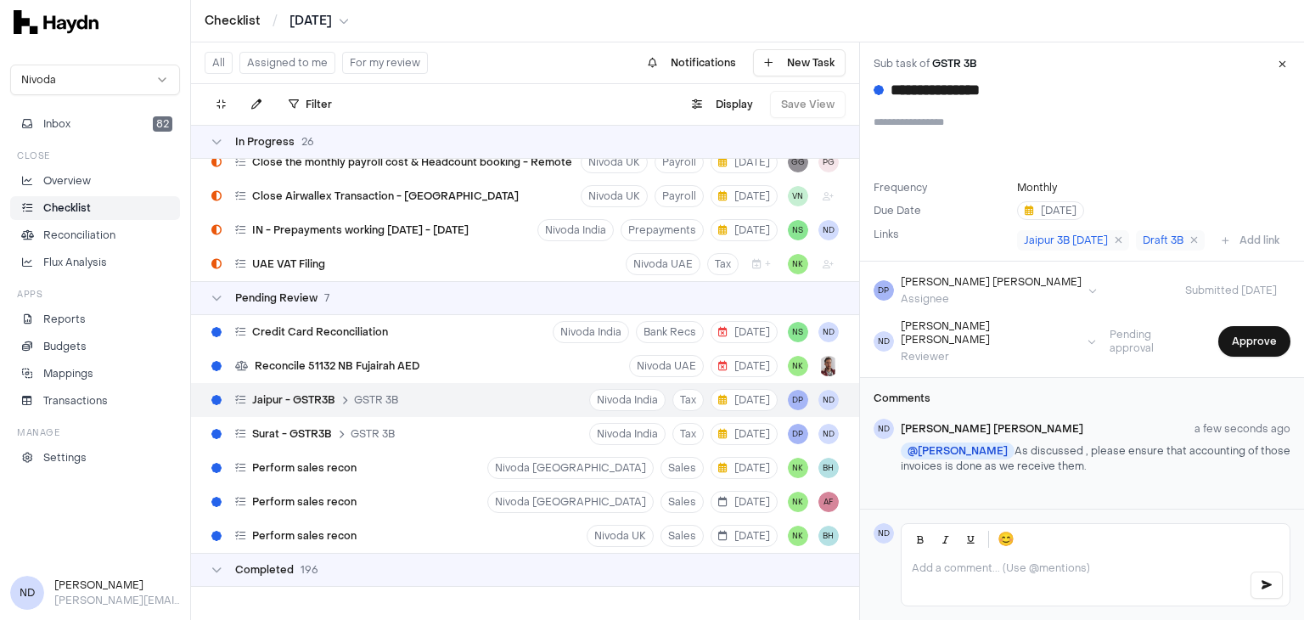
scroll to position [10, 0]
click at [1240, 356] on button "Approve" at bounding box center [1254, 341] width 72 height 31
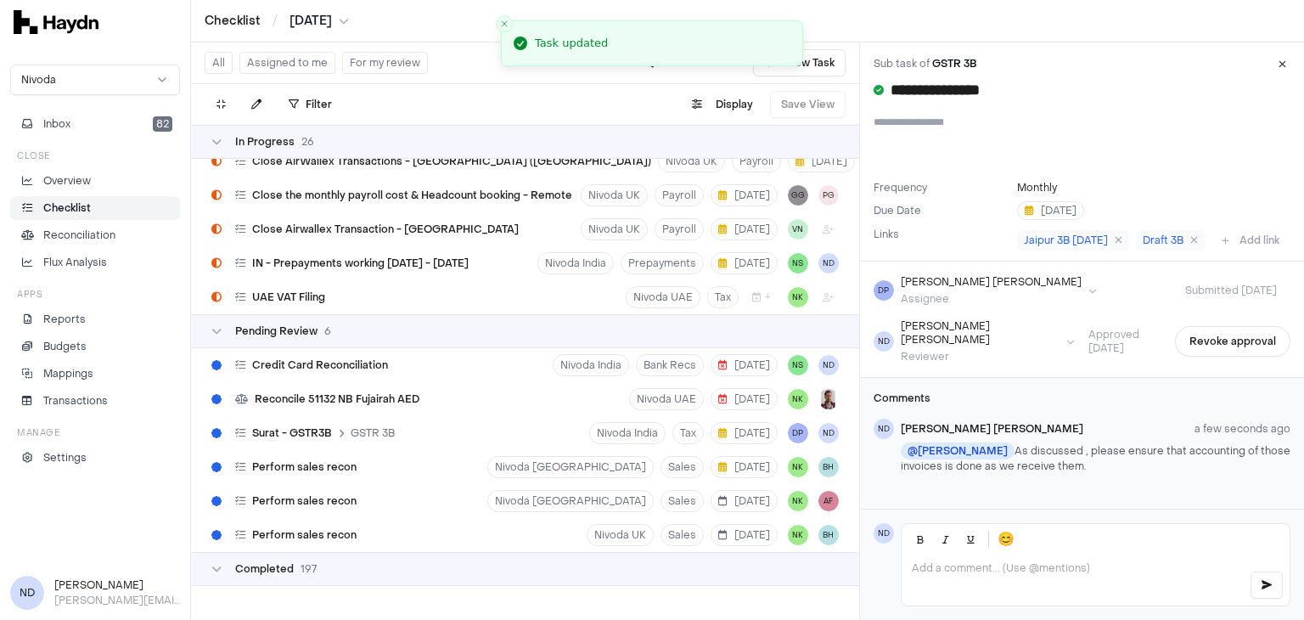
scroll to position [760, 0]
click at [447, 437] on div "Surat - GSTR3B GSTR 3B Nivoda India Tax 20 Aug DP ND" at bounding box center [525, 434] width 668 height 34
type input "**********"
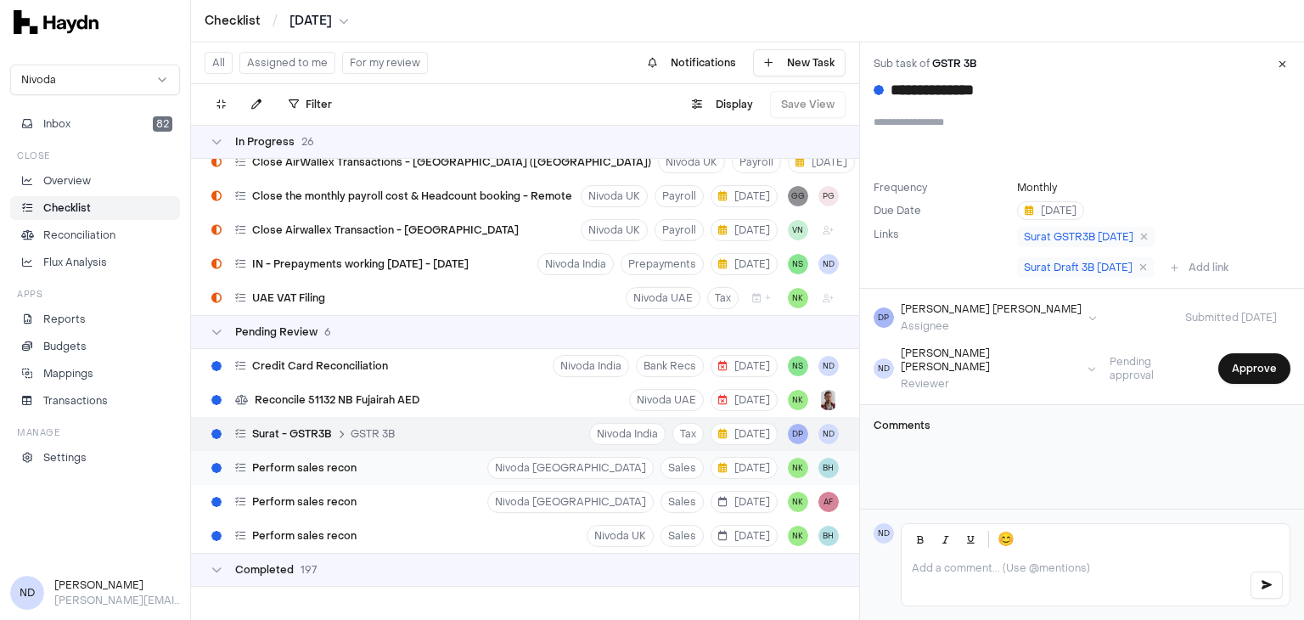
click at [368, 462] on div "Perform sales recon Nivoda South Africa Sales 25 Aug NK BH" at bounding box center [525, 468] width 668 height 34
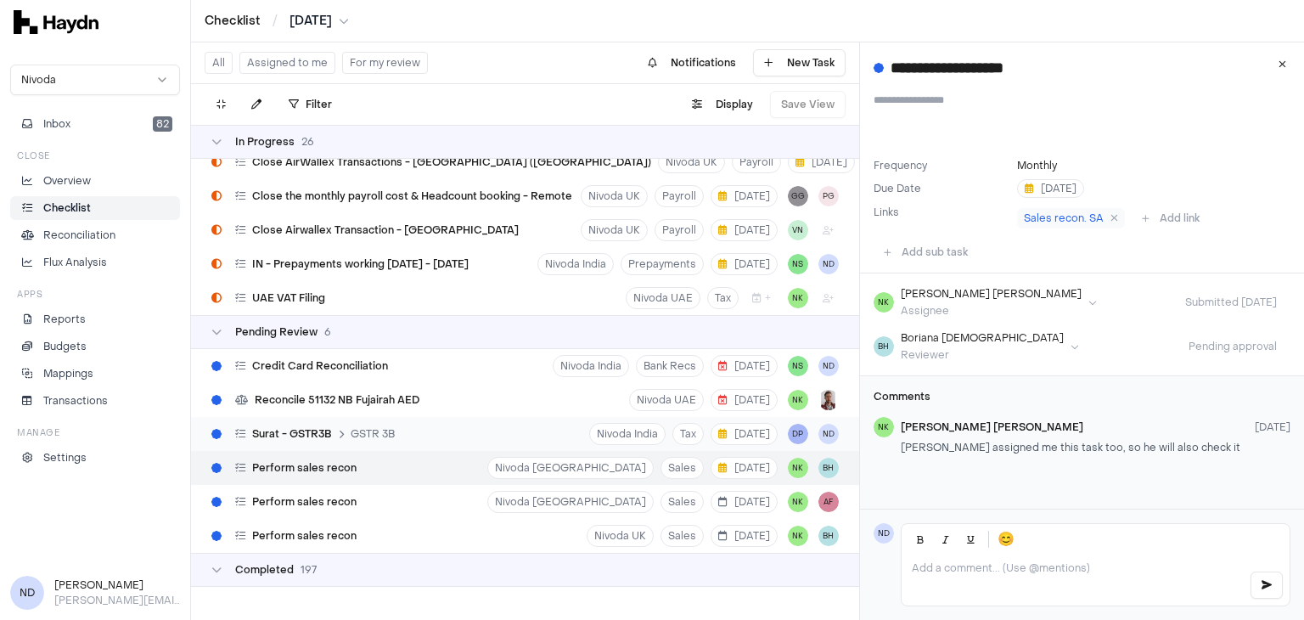
click at [345, 427] on div "Surat - GSTR3B GSTR 3B" at bounding box center [315, 434] width 160 height 14
type input "**********"
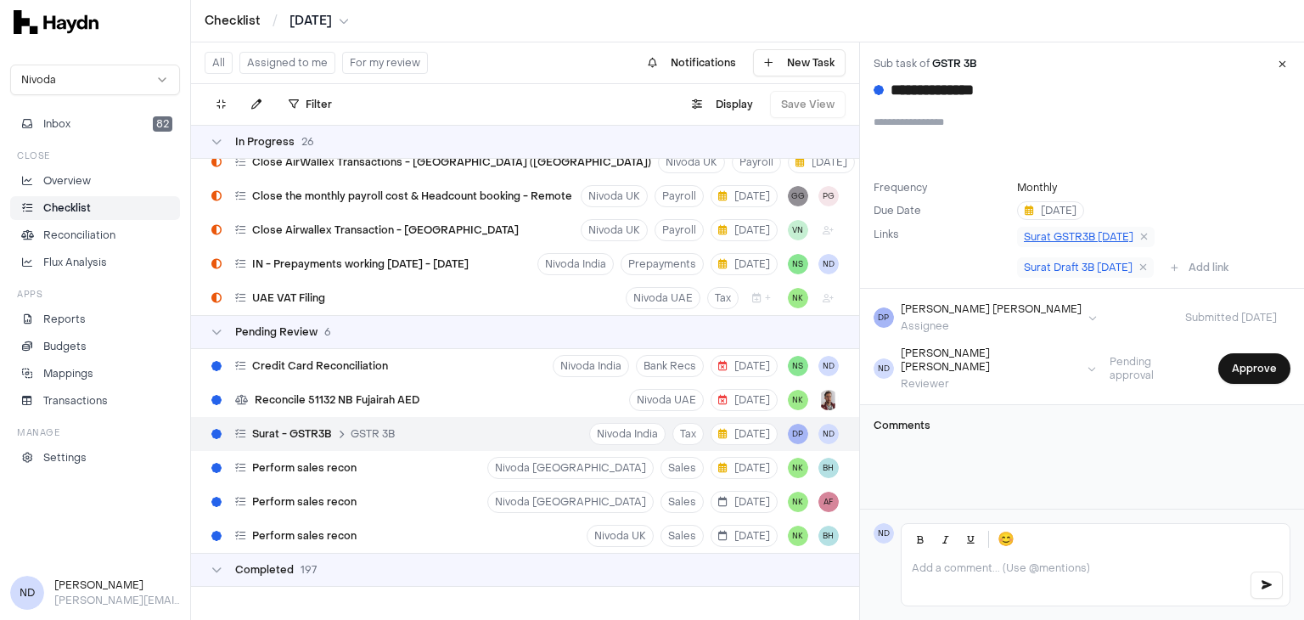
click at [1051, 242] on span "Surat GSTR3B [DATE]" at bounding box center [1078, 237] width 109 height 14
click at [1052, 270] on span "Surat Draft 3B [DATE]" at bounding box center [1078, 268] width 109 height 14
click at [974, 564] on p at bounding box center [1073, 568] width 323 height 14
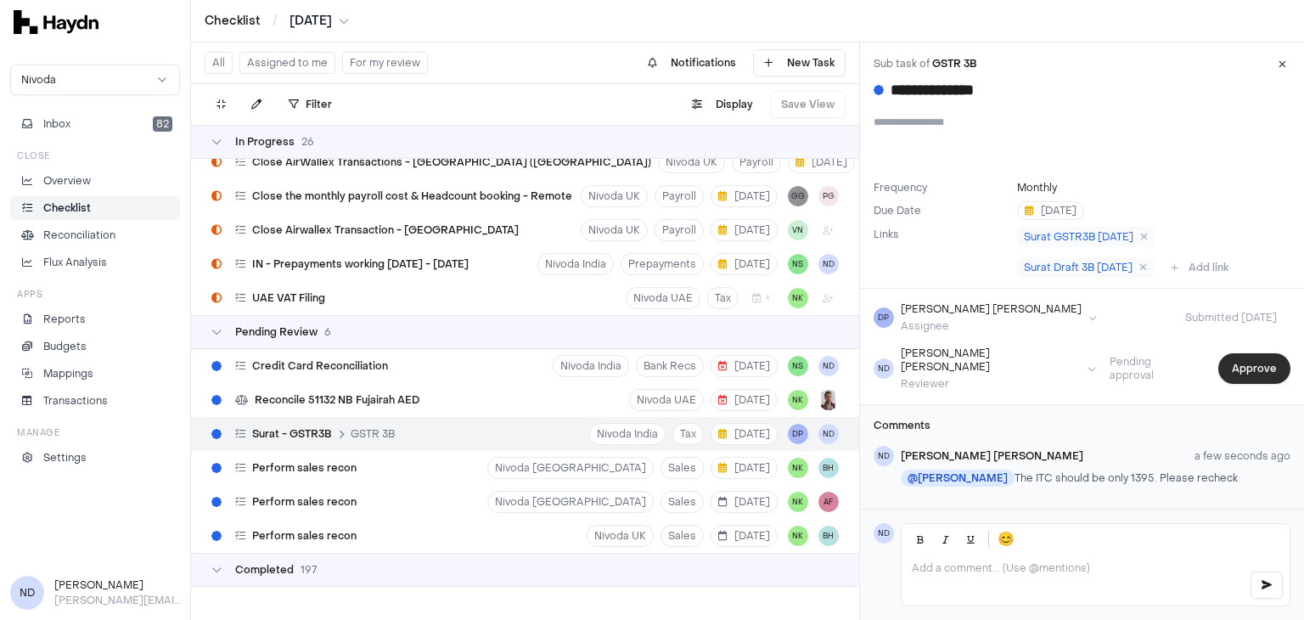
click at [1236, 370] on button "Approve" at bounding box center [1254, 368] width 72 height 31
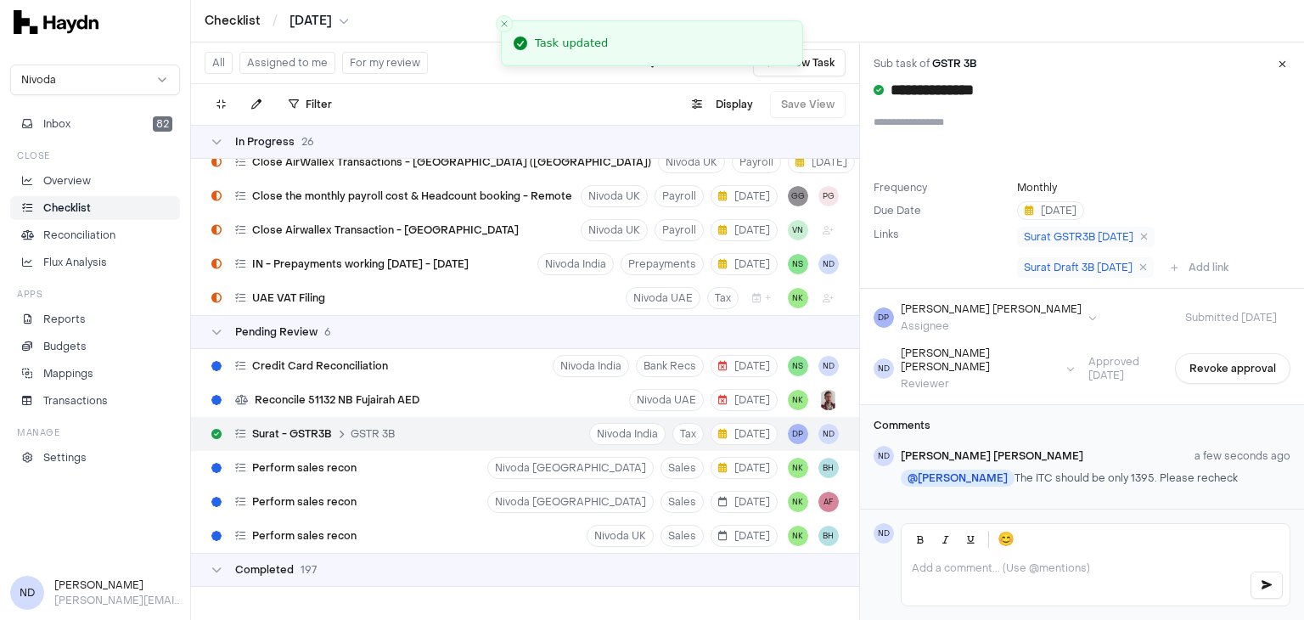
click at [1232, 368] on button "Revoke approval" at bounding box center [1232, 368] width 115 height 31
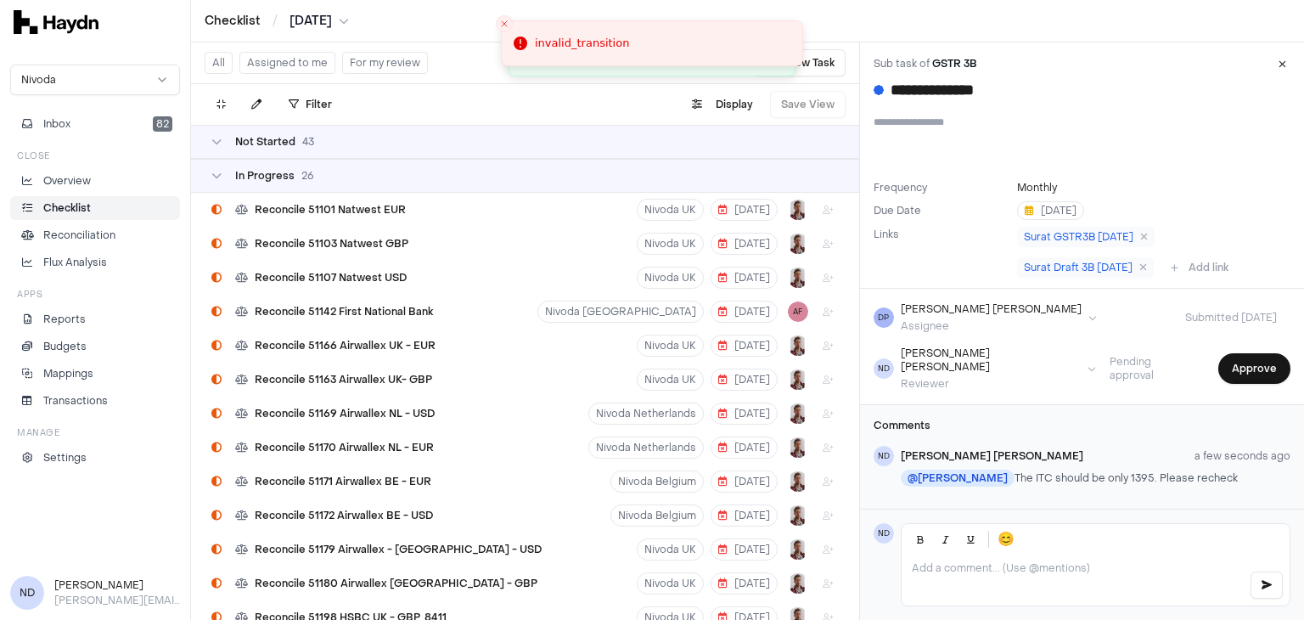
scroll to position [760, 0]
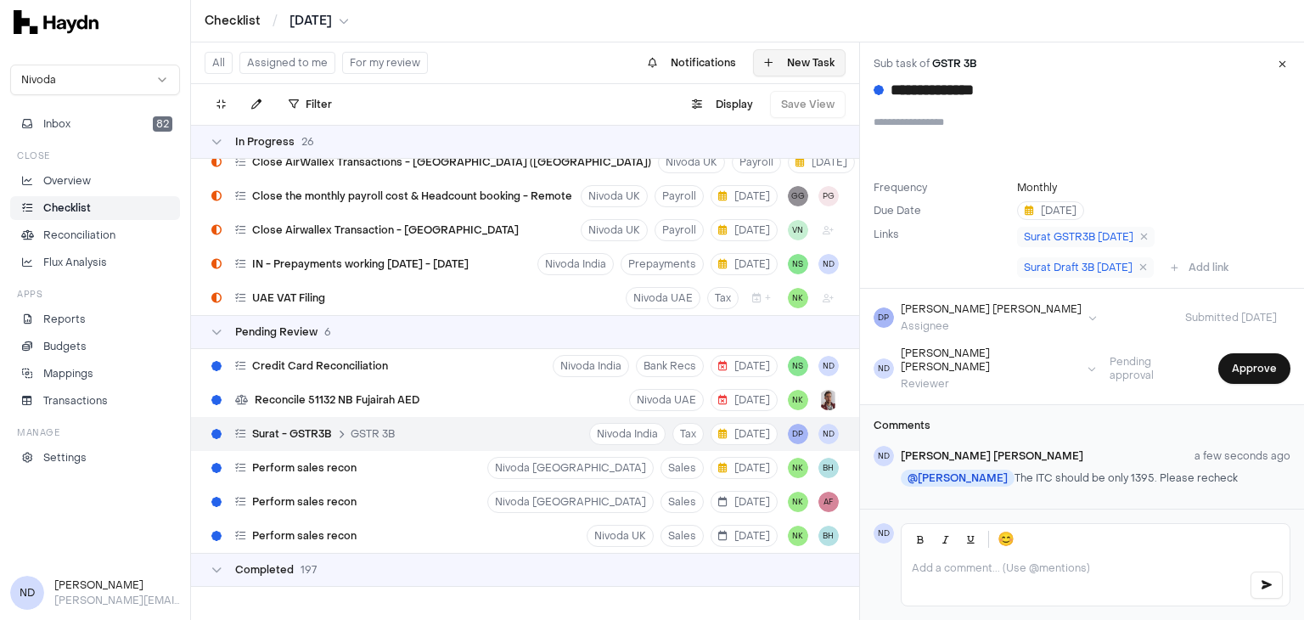
click at [788, 64] on button "New Task" at bounding box center [799, 62] width 93 height 27
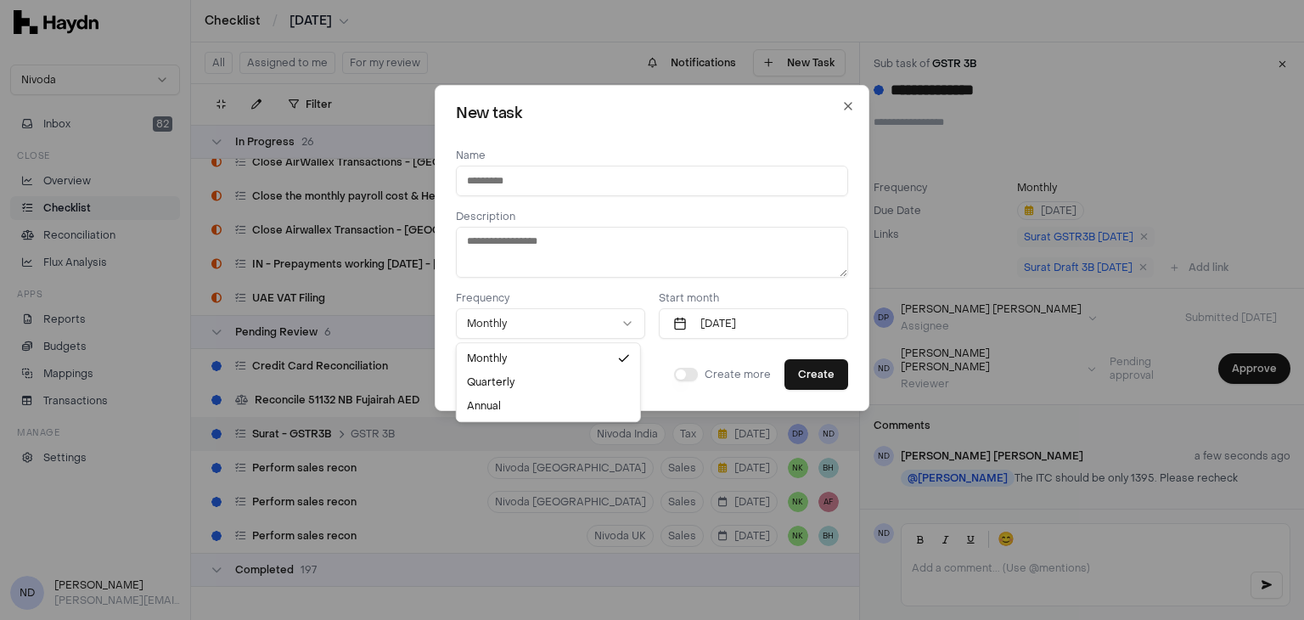
click at [609, 327] on button "Monthly" at bounding box center [550, 323] width 189 height 31
click at [620, 329] on icon "button" at bounding box center [627, 324] width 14 height 14
click at [710, 379] on span "Create more" at bounding box center [737, 375] width 66 height 14
click at [692, 379] on div "Create more" at bounding box center [722, 375] width 97 height 14
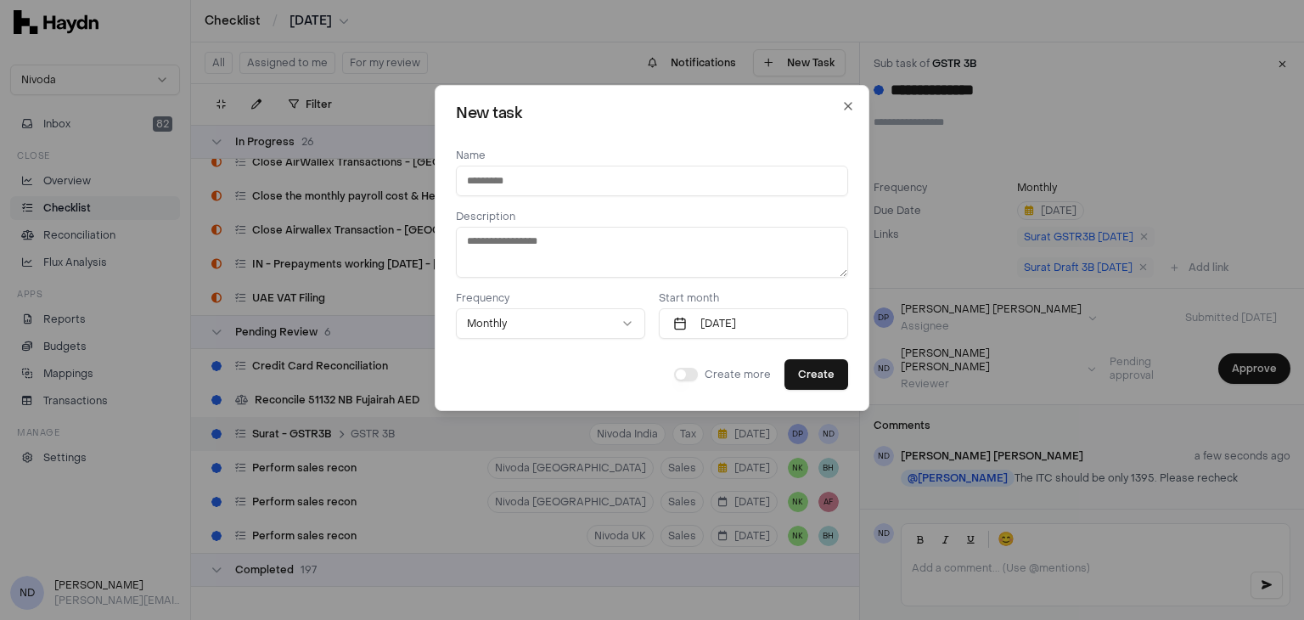
click at [679, 373] on button "button" at bounding box center [686, 375] width 24 height 14
click at [841, 107] on icon "button" at bounding box center [848, 106] width 14 height 14
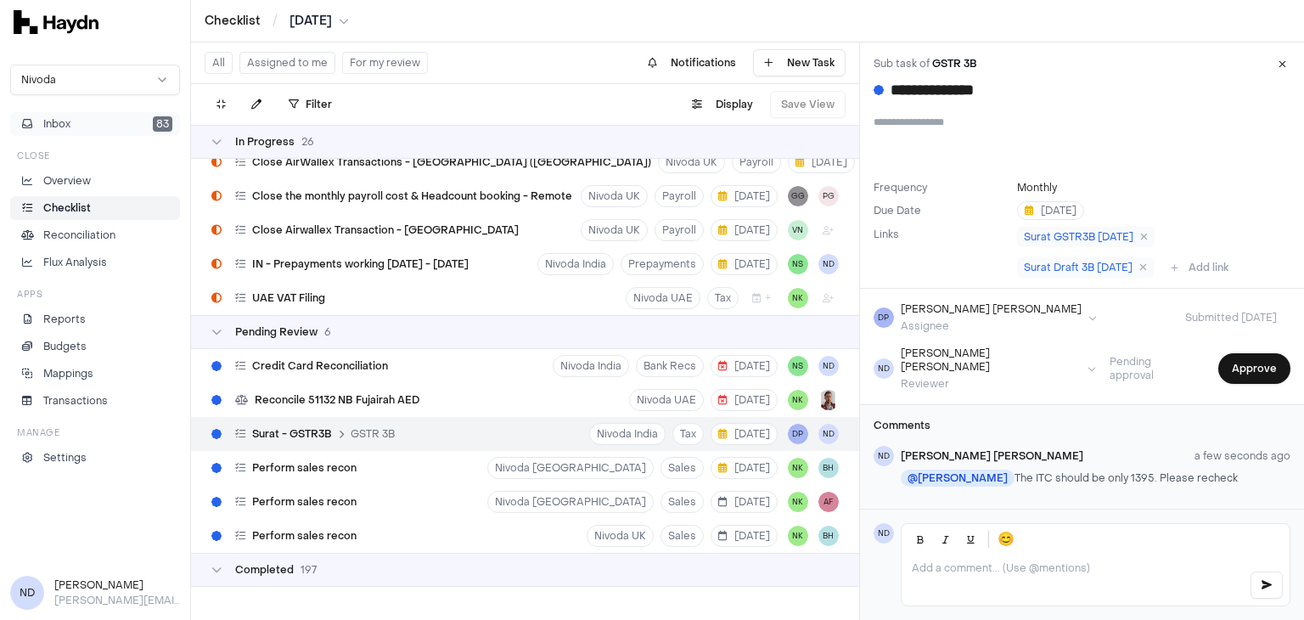
click at [87, 119] on button "Inbox 83" at bounding box center [95, 124] width 170 height 24
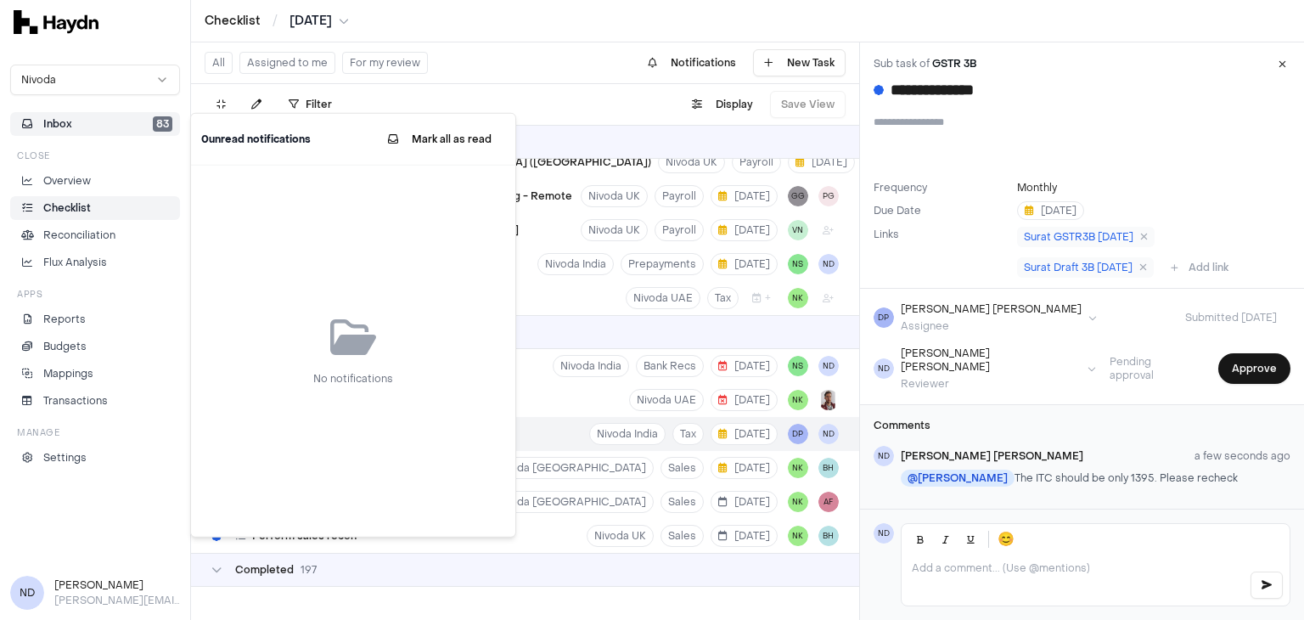
click at [120, 123] on button "Inbox 83" at bounding box center [95, 124] width 170 height 24
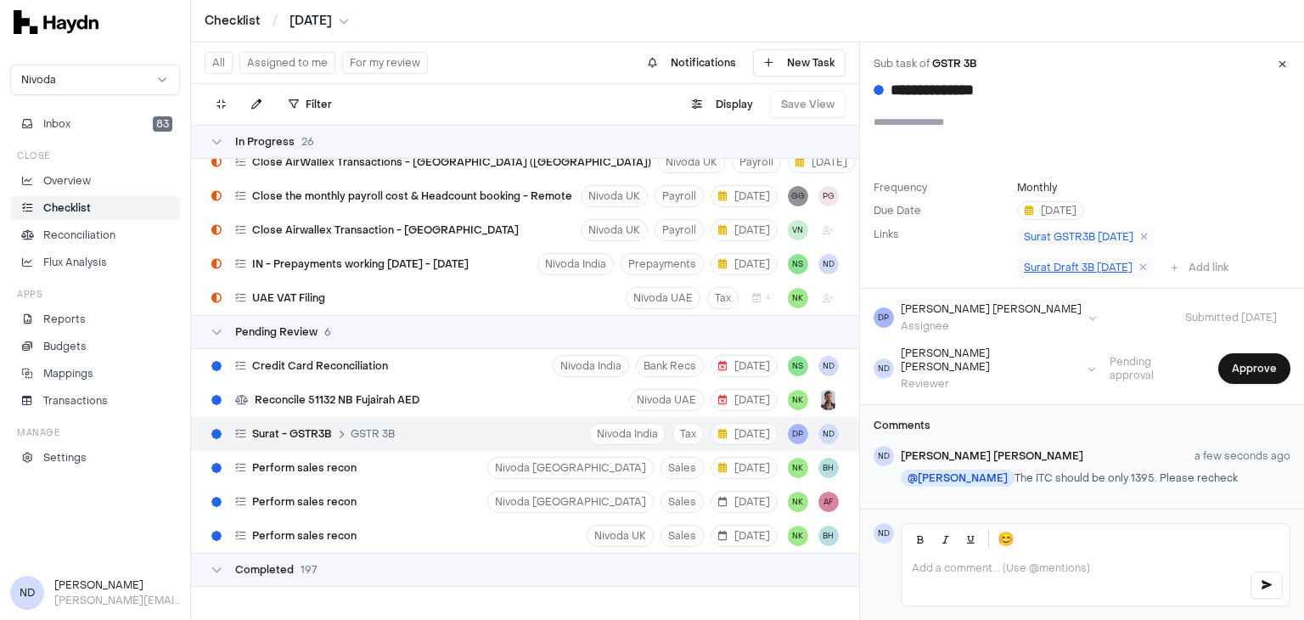
click at [1065, 275] on link "Surat Draft 3B [DATE]" at bounding box center [1085, 267] width 137 height 20
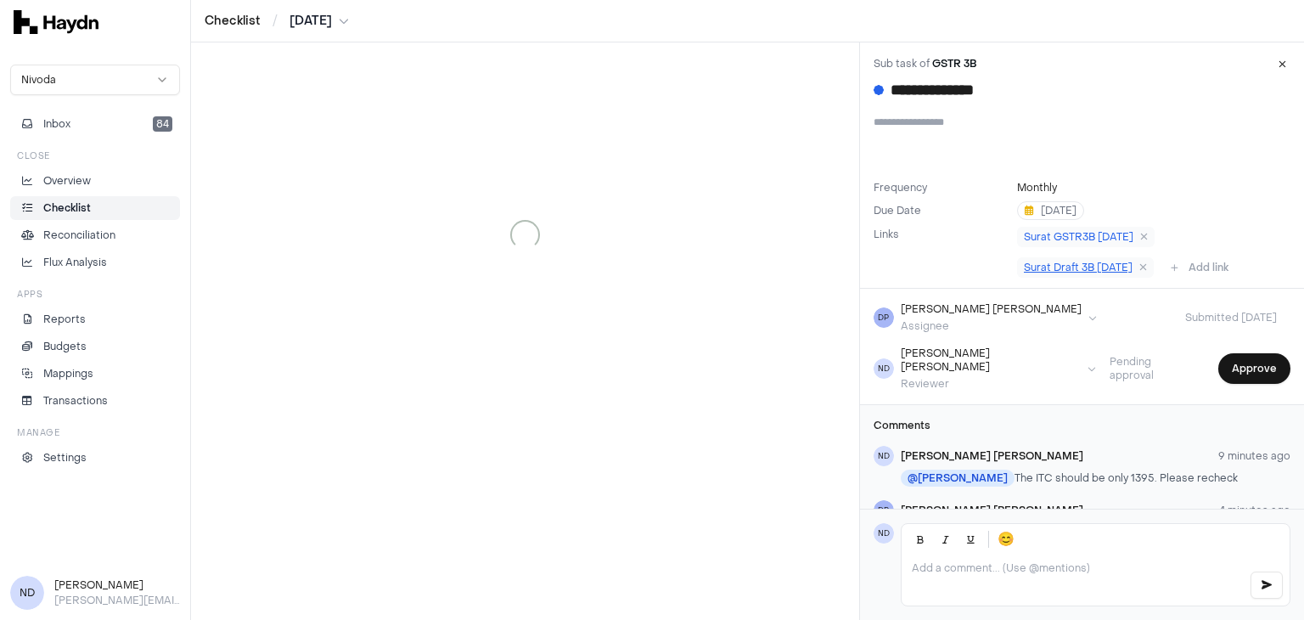
click at [1076, 266] on span "Surat Draft 3B [DATE]" at bounding box center [1078, 268] width 109 height 14
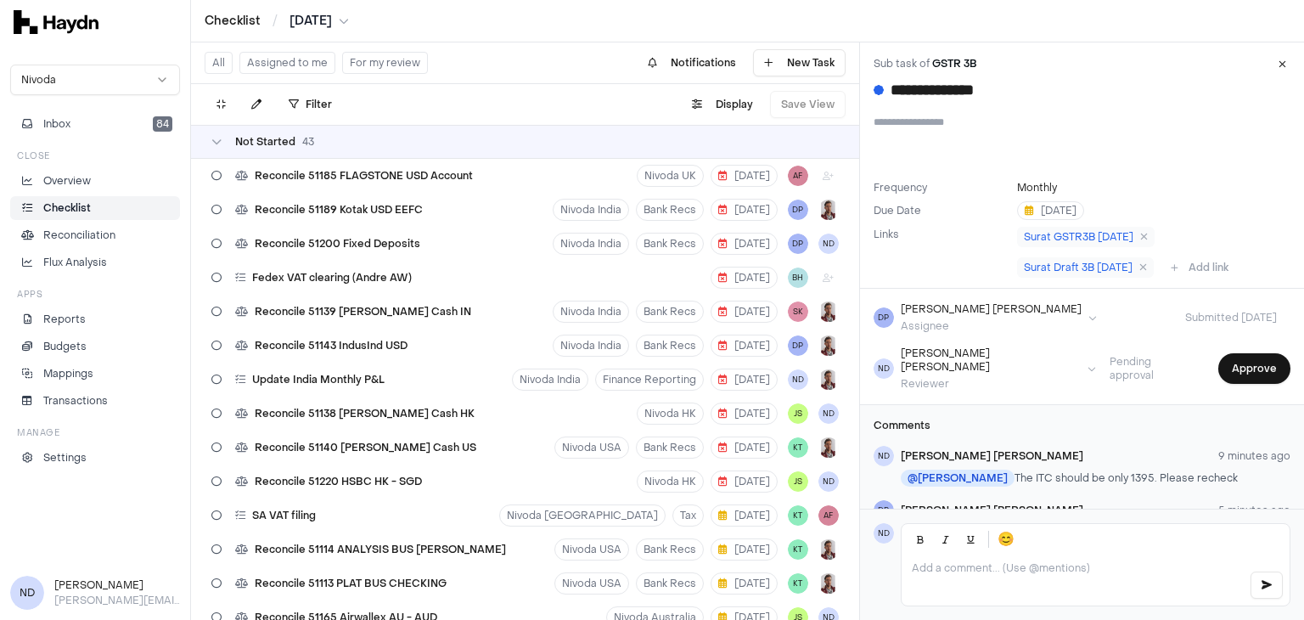
scroll to position [2288, 0]
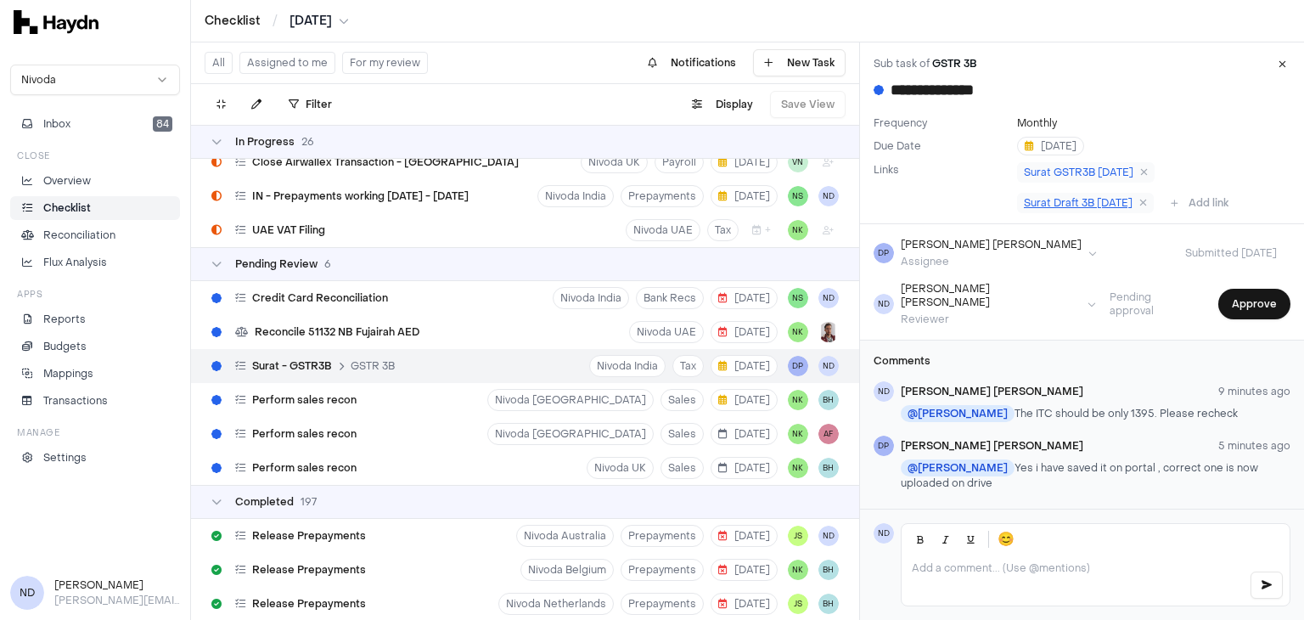
click at [1075, 198] on span "Surat Draft 3B [DATE]" at bounding box center [1078, 203] width 109 height 14
click at [1079, 205] on span "Surat Draft 3B [DATE]" at bounding box center [1078, 203] width 109 height 14
click at [1019, 570] on p at bounding box center [1073, 568] width 323 height 14
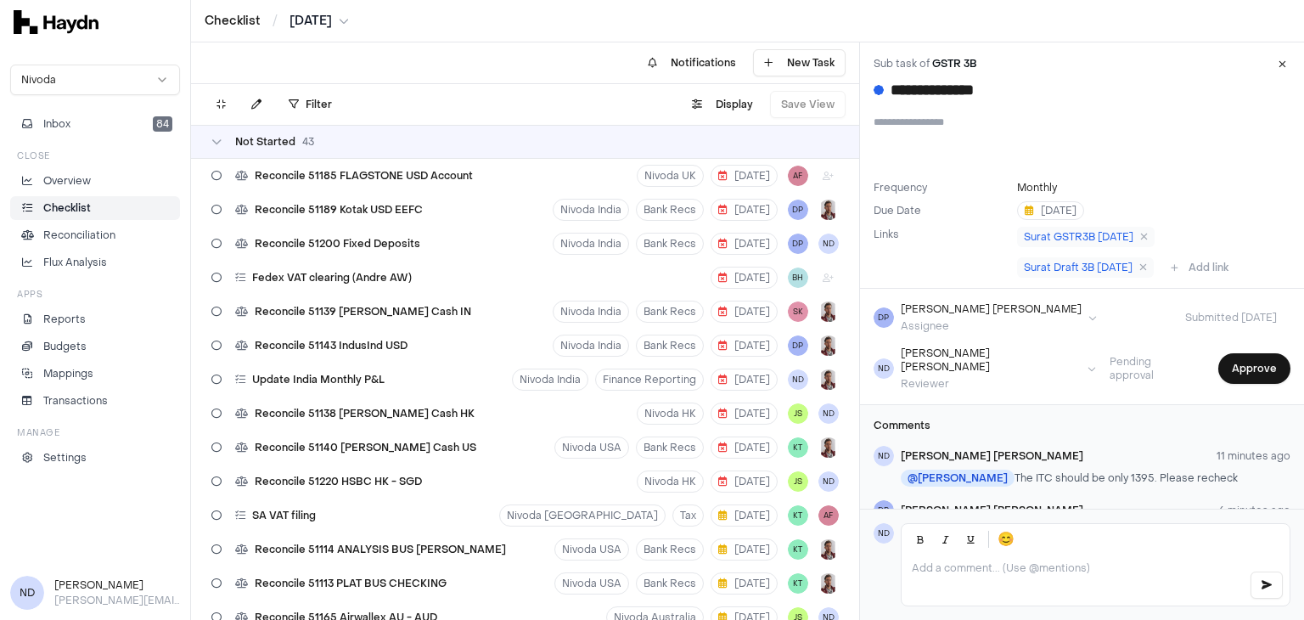
scroll to position [2288, 0]
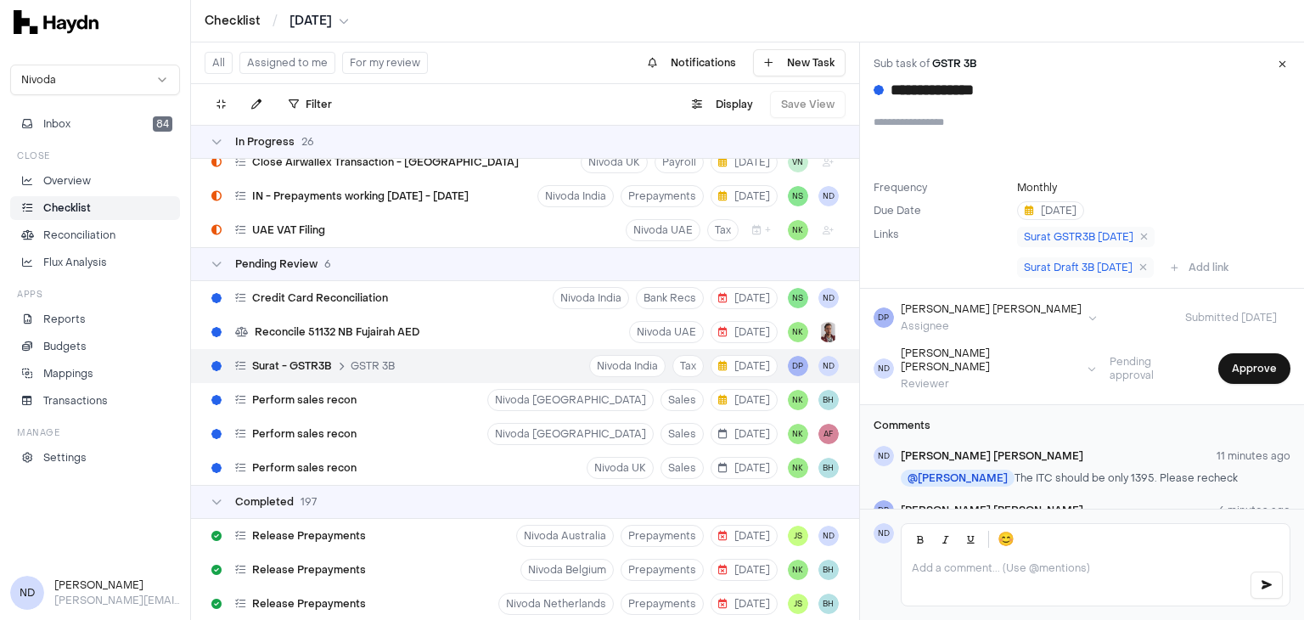
scroll to position [65, 0]
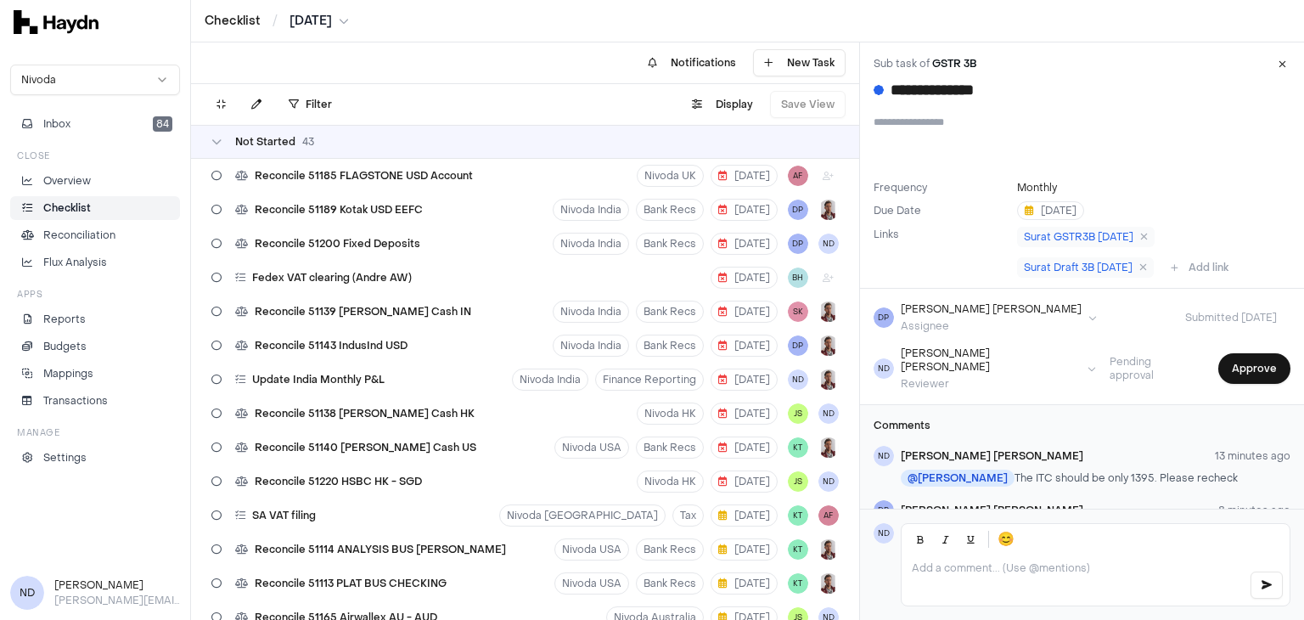
scroll to position [1866, 0]
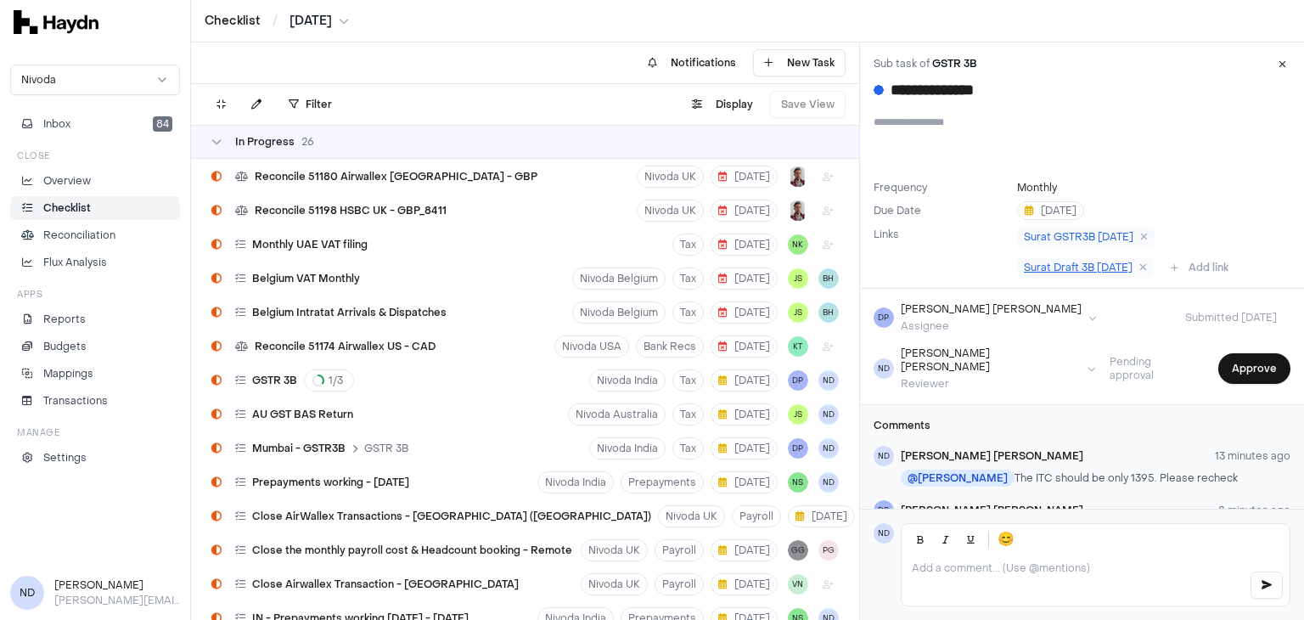
click at [1086, 268] on span "Surat Draft 3B [DATE]" at bounding box center [1078, 268] width 109 height 14
click at [1059, 262] on span "Surat Draft 3B [DATE]" at bounding box center [1078, 268] width 109 height 14
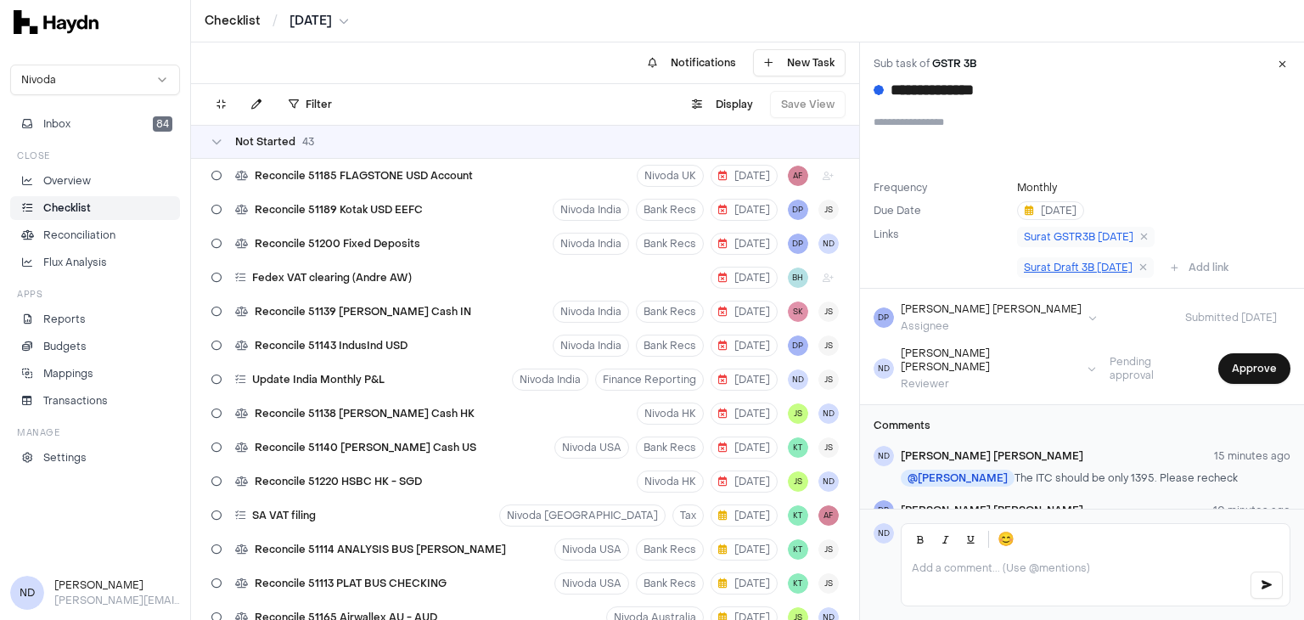
click at [1080, 269] on span "Surat Draft 3B [DATE]" at bounding box center [1078, 268] width 109 height 14
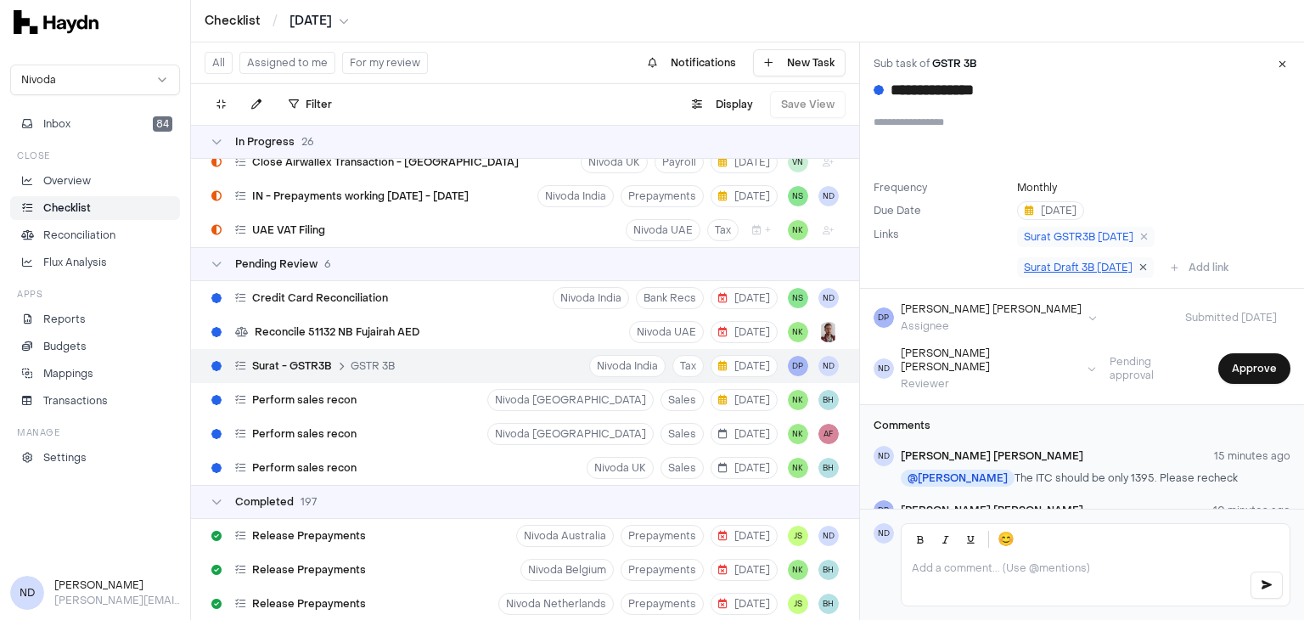
click at [1139, 267] on icon at bounding box center [1143, 267] width 8 height 10
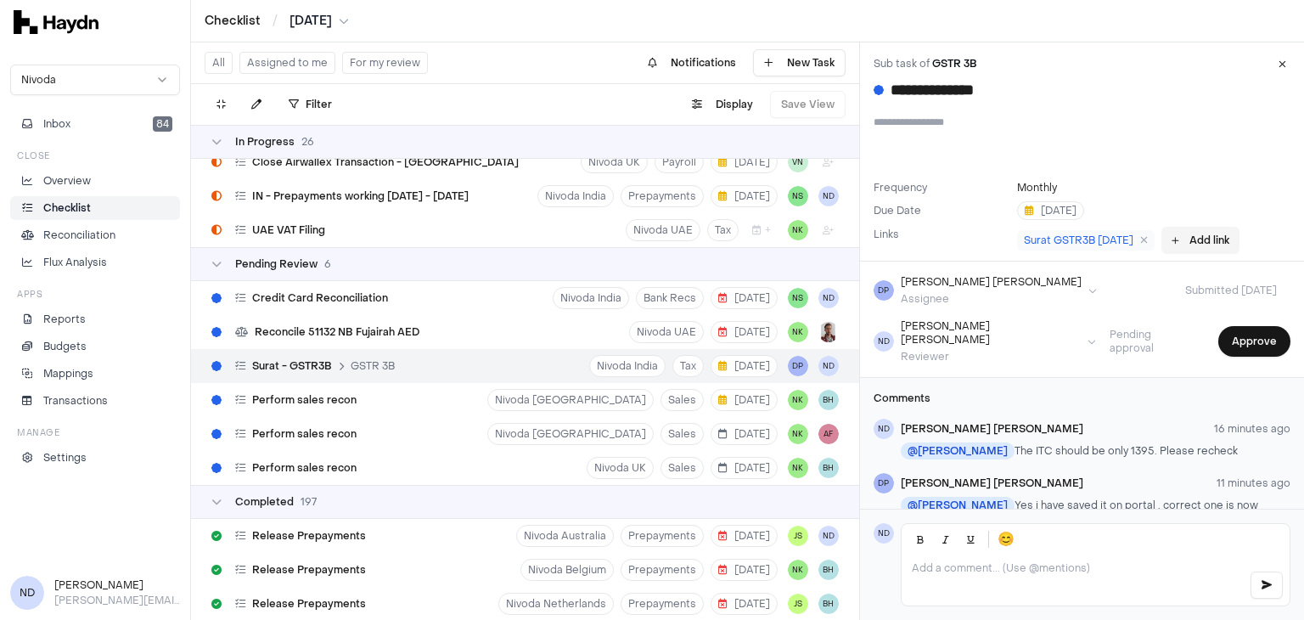
click at [1201, 244] on button "Add link" at bounding box center [1200, 240] width 78 height 27
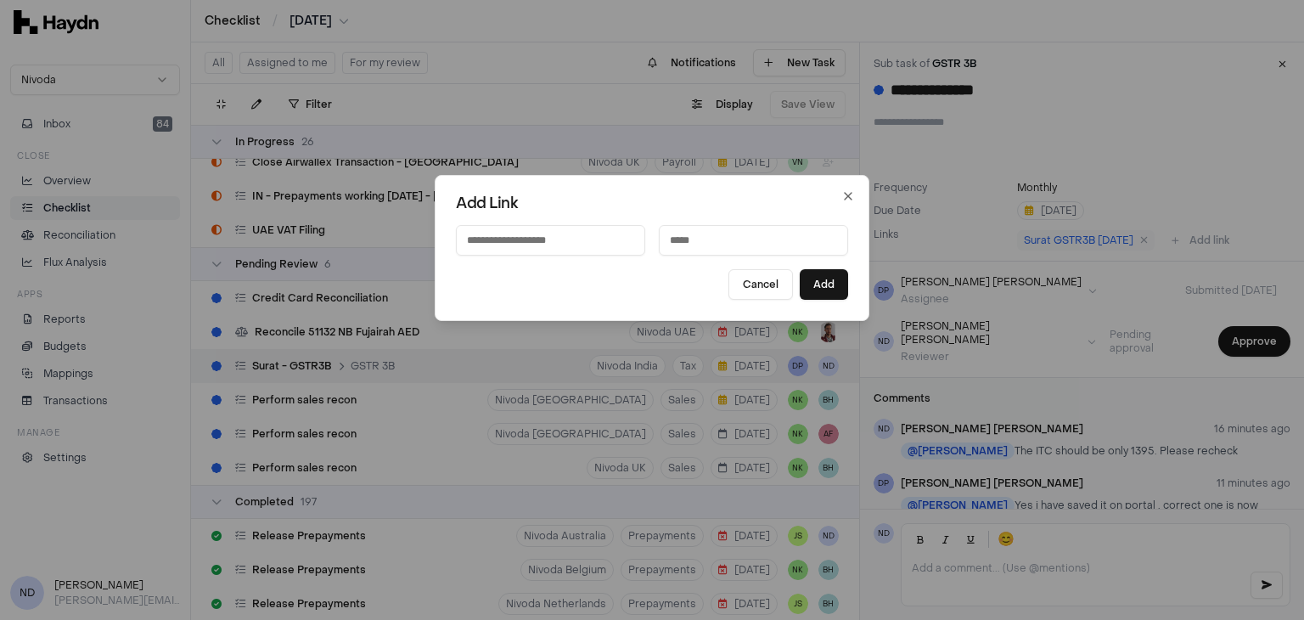
click at [600, 233] on input at bounding box center [550, 240] width 189 height 31
type input "**********"
click at [716, 244] on input at bounding box center [753, 240] width 189 height 31
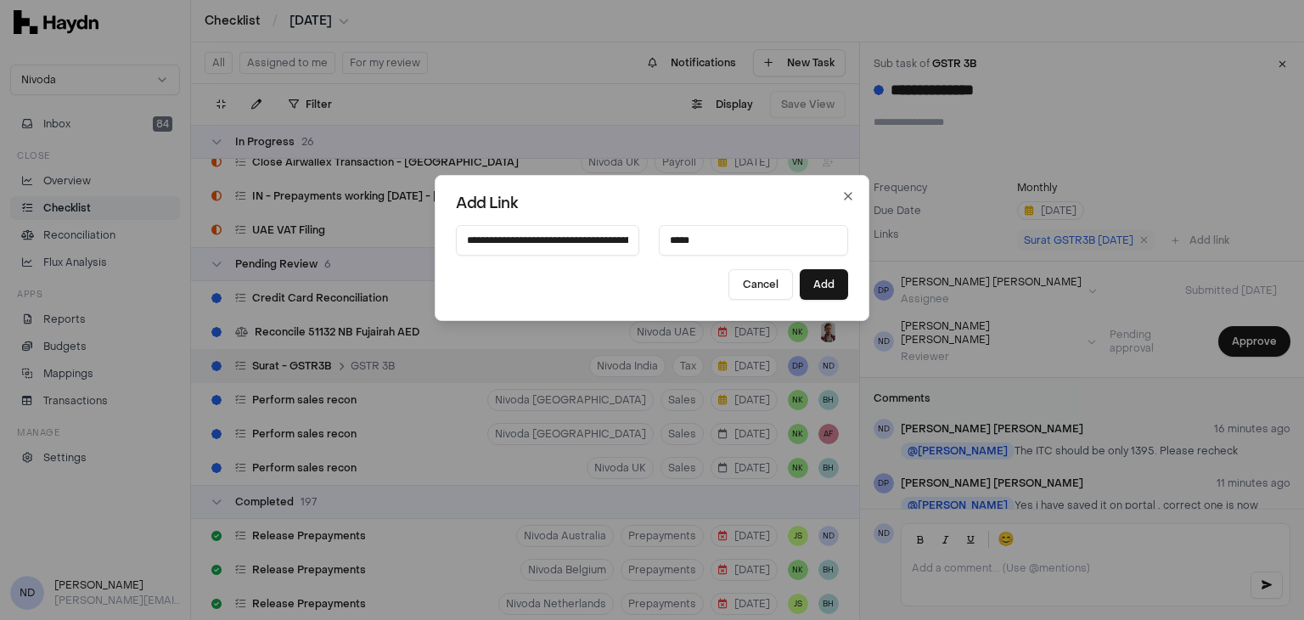
type input "******"
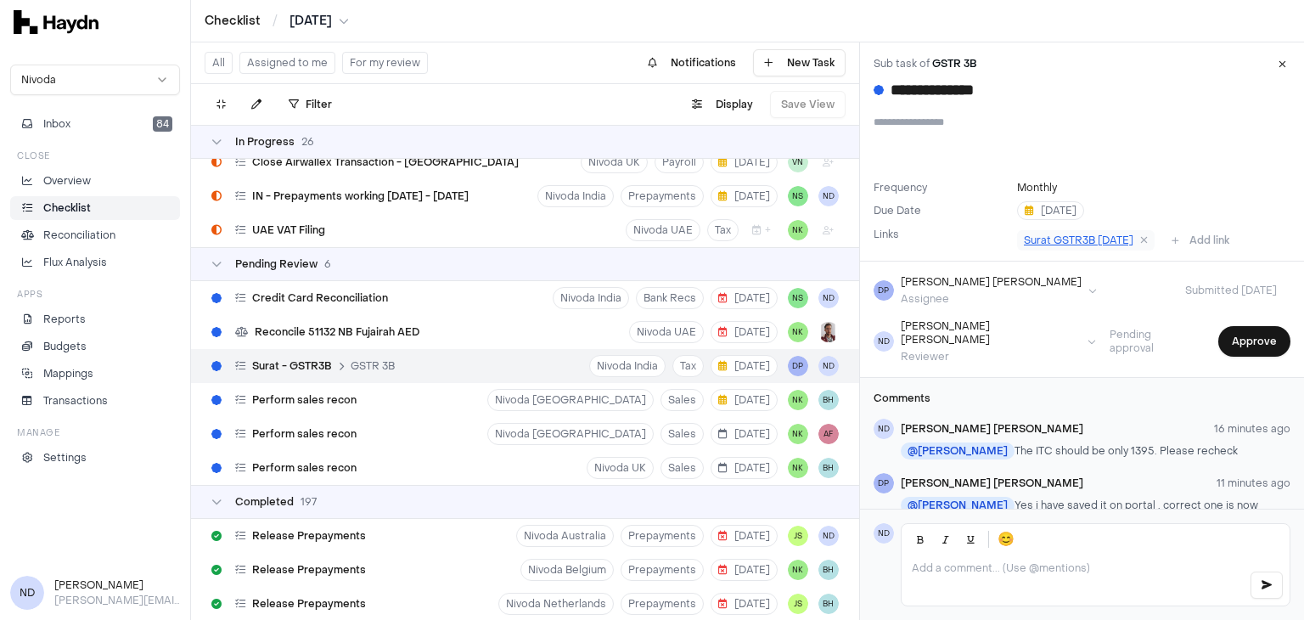
click at [1070, 243] on span "Surat GSTR3B [DATE]" at bounding box center [1078, 240] width 109 height 14
click at [1184, 250] on button "Add link" at bounding box center [1200, 240] width 78 height 27
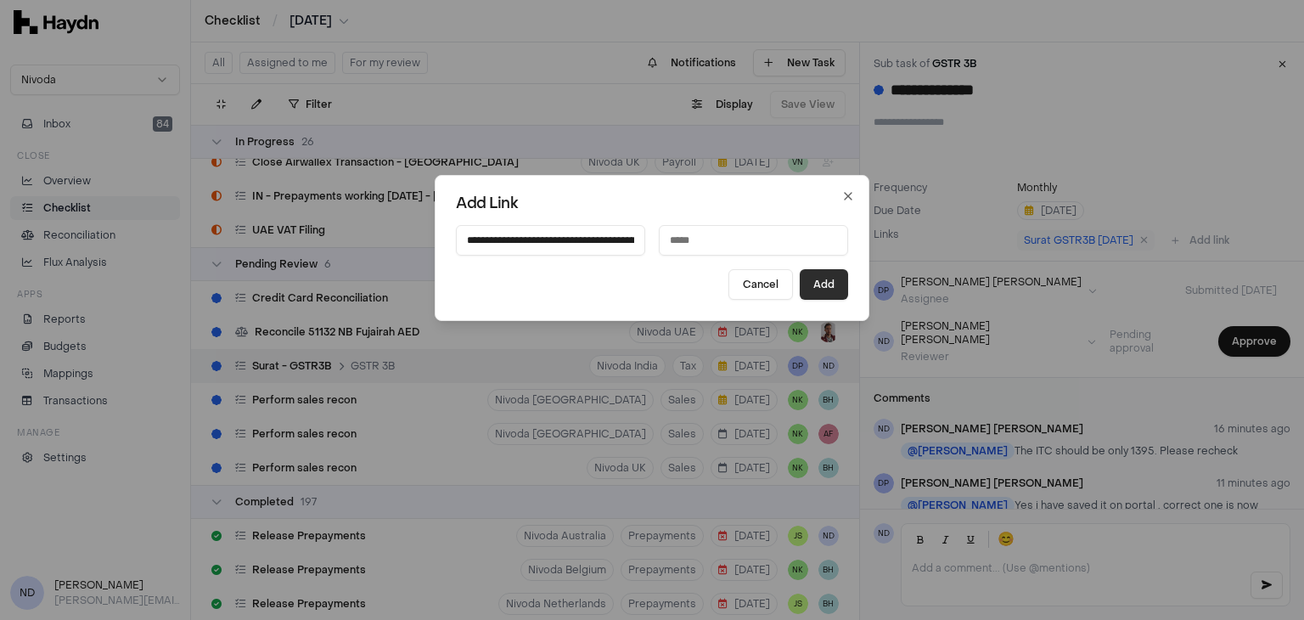
scroll to position [0, 292]
type input "**********"
click at [811, 283] on button "Add" at bounding box center [824, 284] width 48 height 31
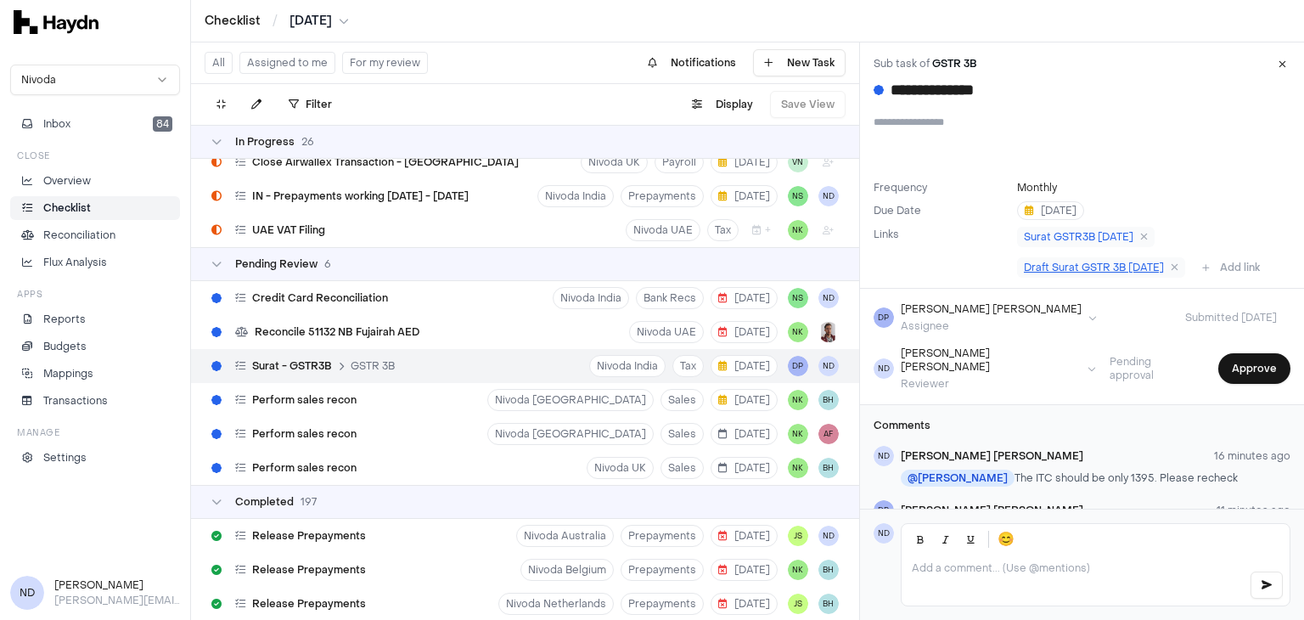
click at [1039, 270] on span "Draft Surat GSTR 3B [DATE]" at bounding box center [1094, 268] width 140 height 14
click at [1236, 364] on button "Approve" at bounding box center [1254, 368] width 72 height 31
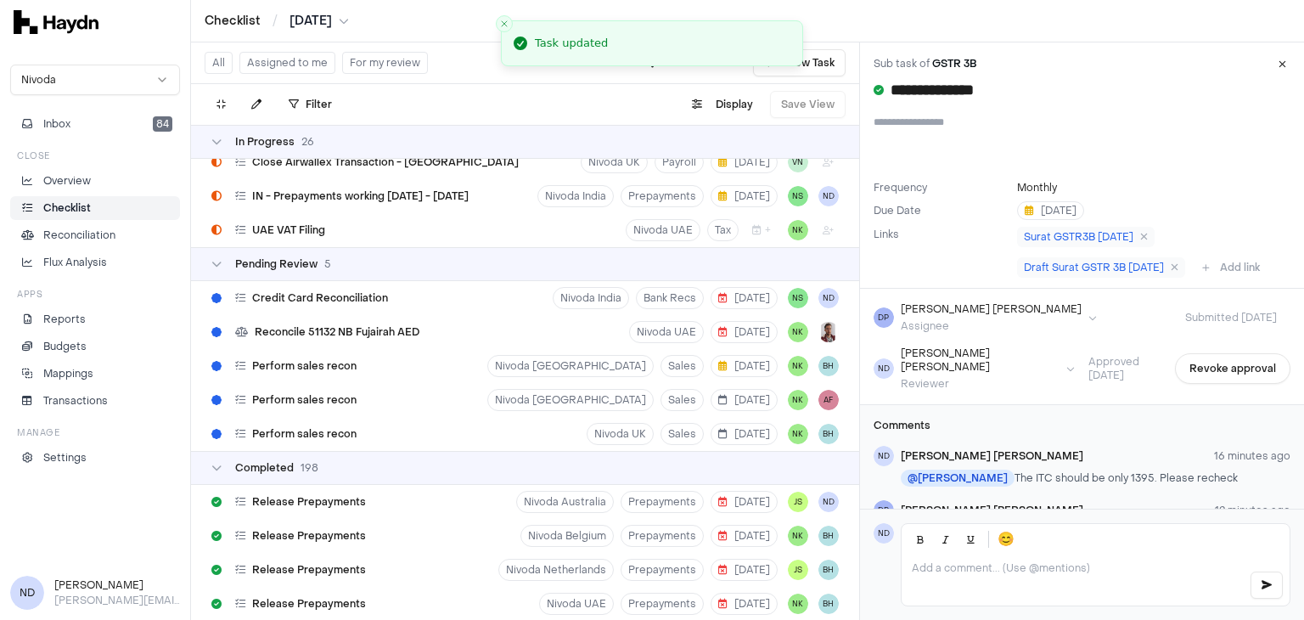
scroll to position [65, 0]
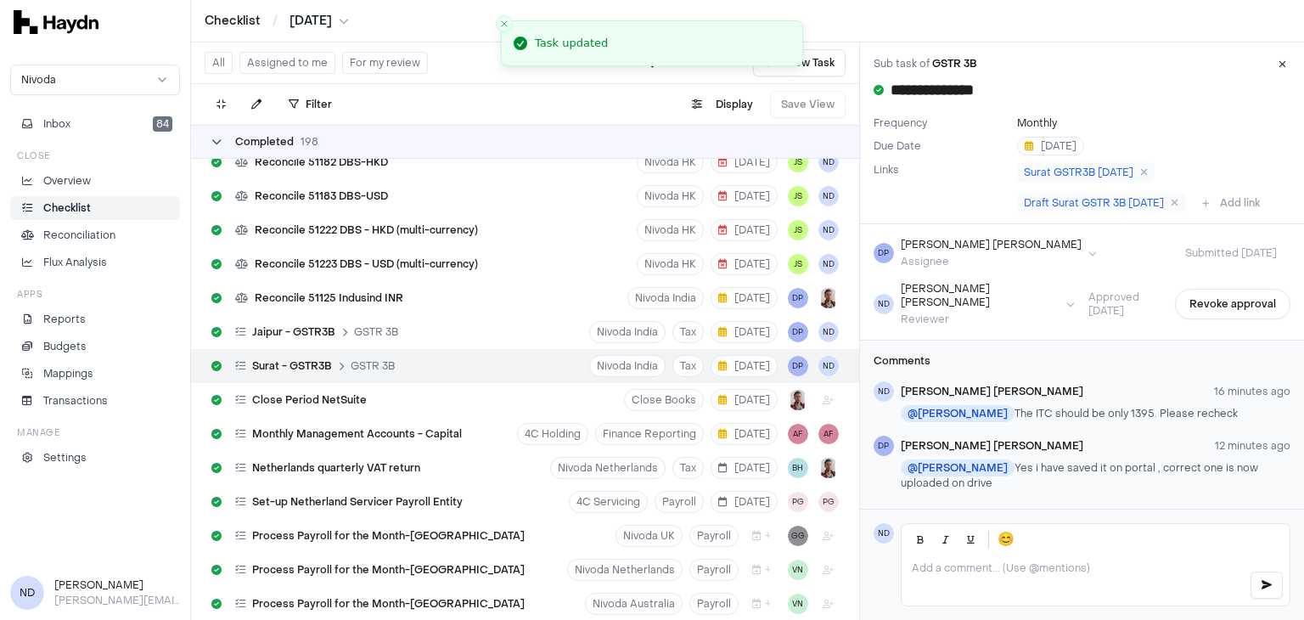
click at [221, 137] on icon at bounding box center [216, 142] width 10 height 10
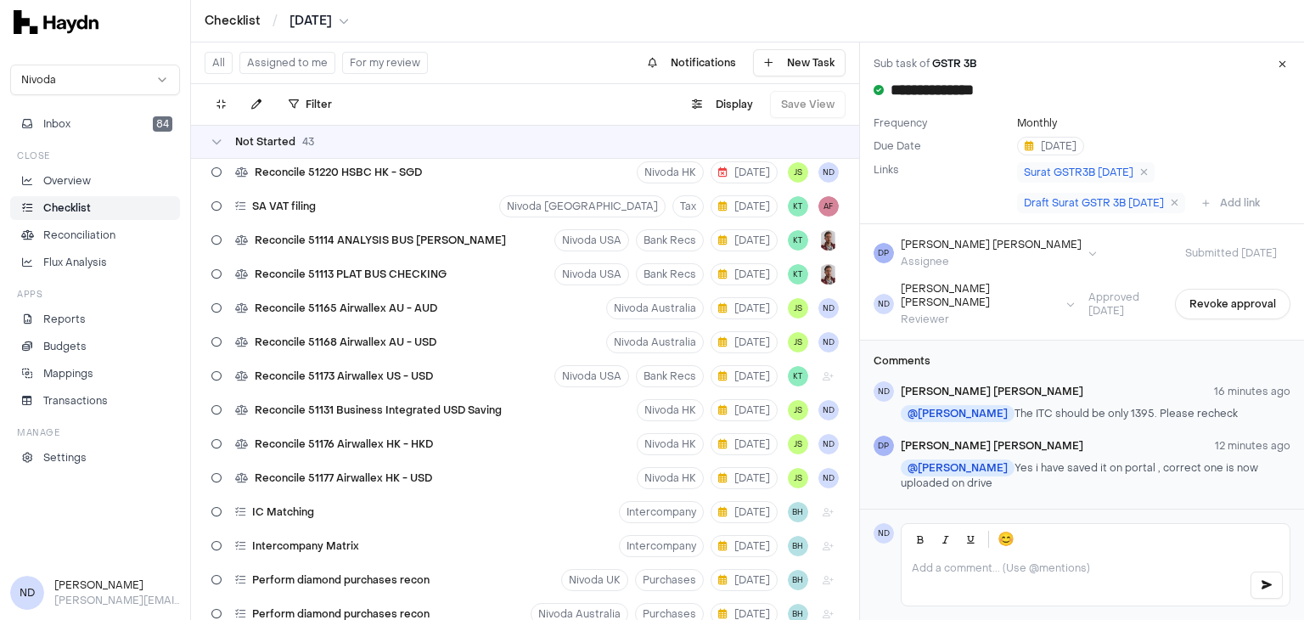
scroll to position [0, 0]
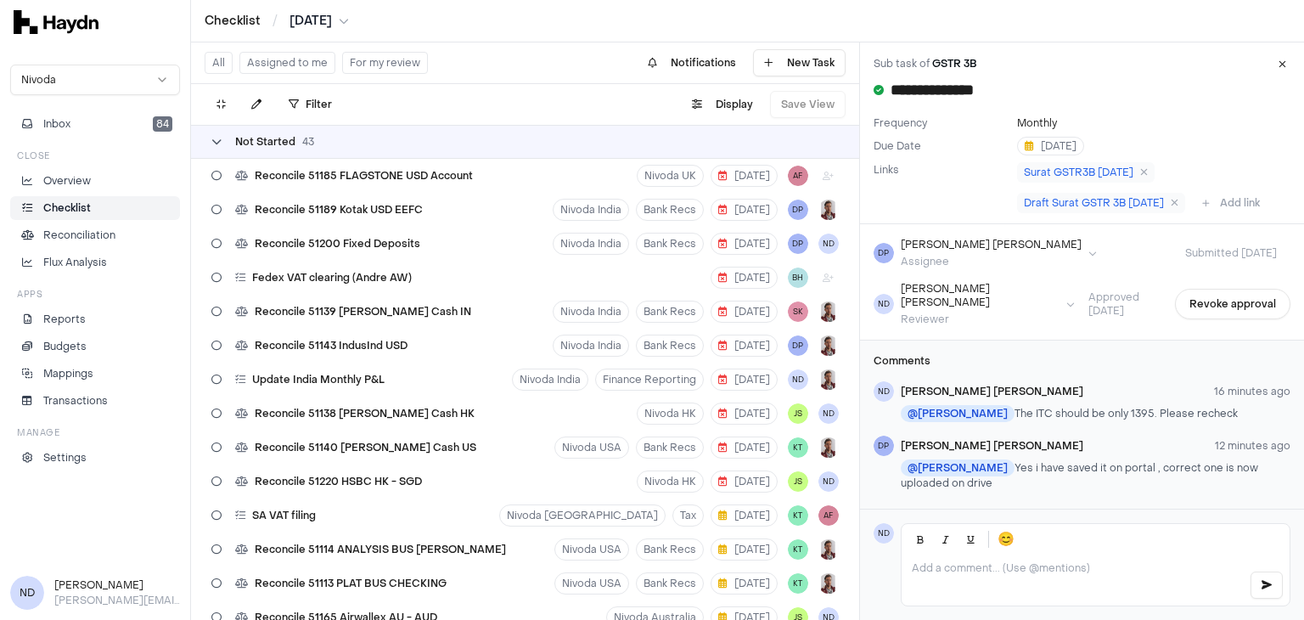
click at [226, 140] on div "Not Started 43" at bounding box center [262, 142] width 103 height 14
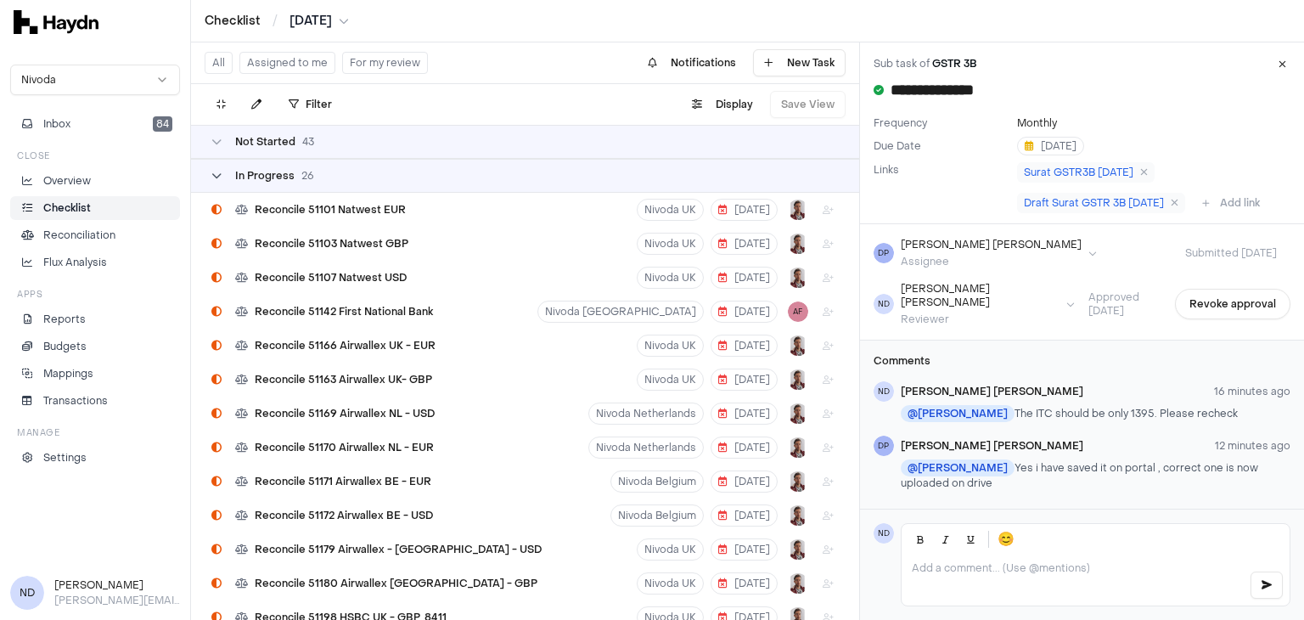
click at [267, 177] on span "In Progress" at bounding box center [264, 176] width 59 height 14
